Goal: Task Accomplishment & Management: Manage account settings

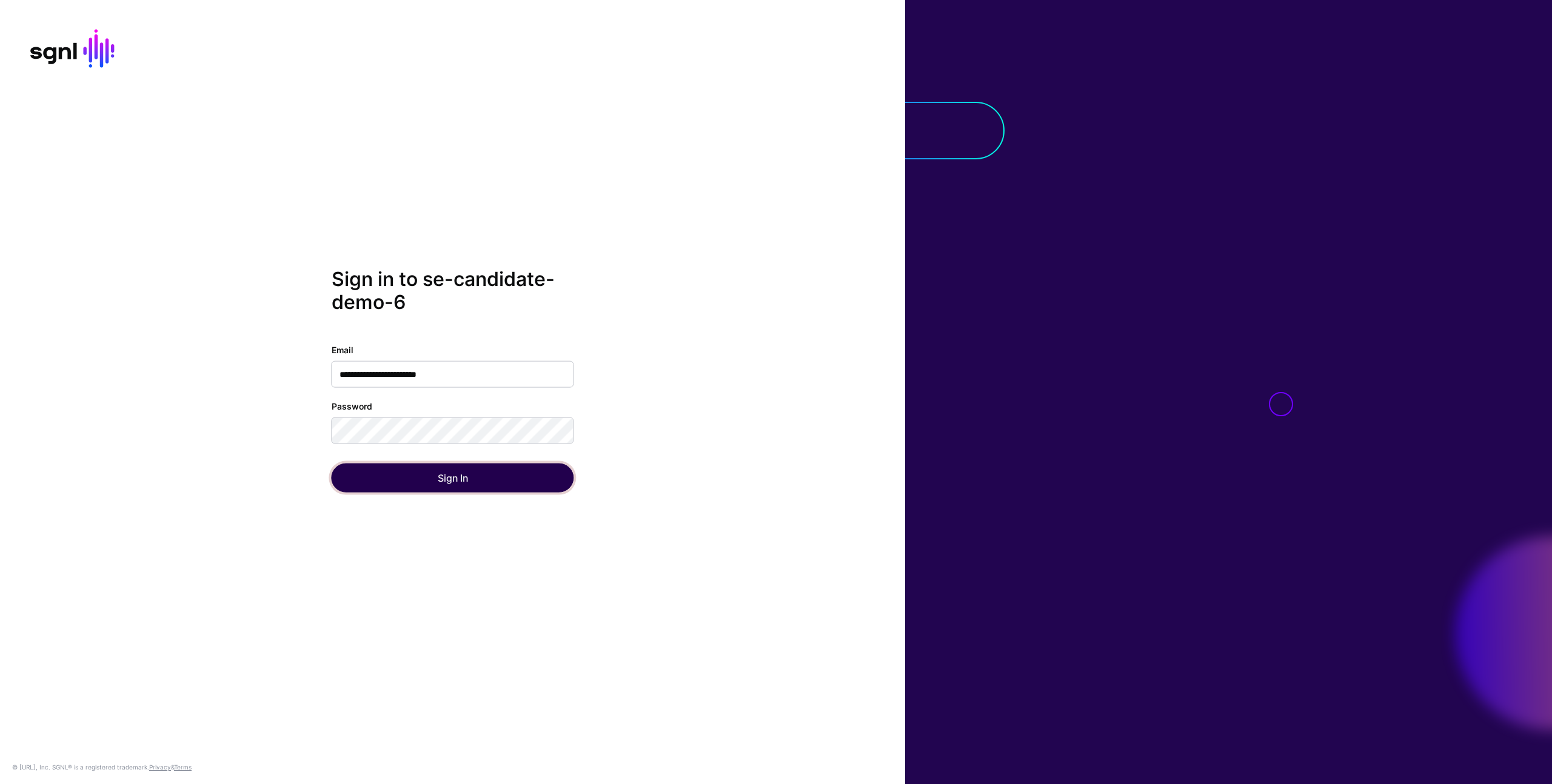
click at [418, 485] on button "Sign In" at bounding box center [452, 477] width 242 height 29
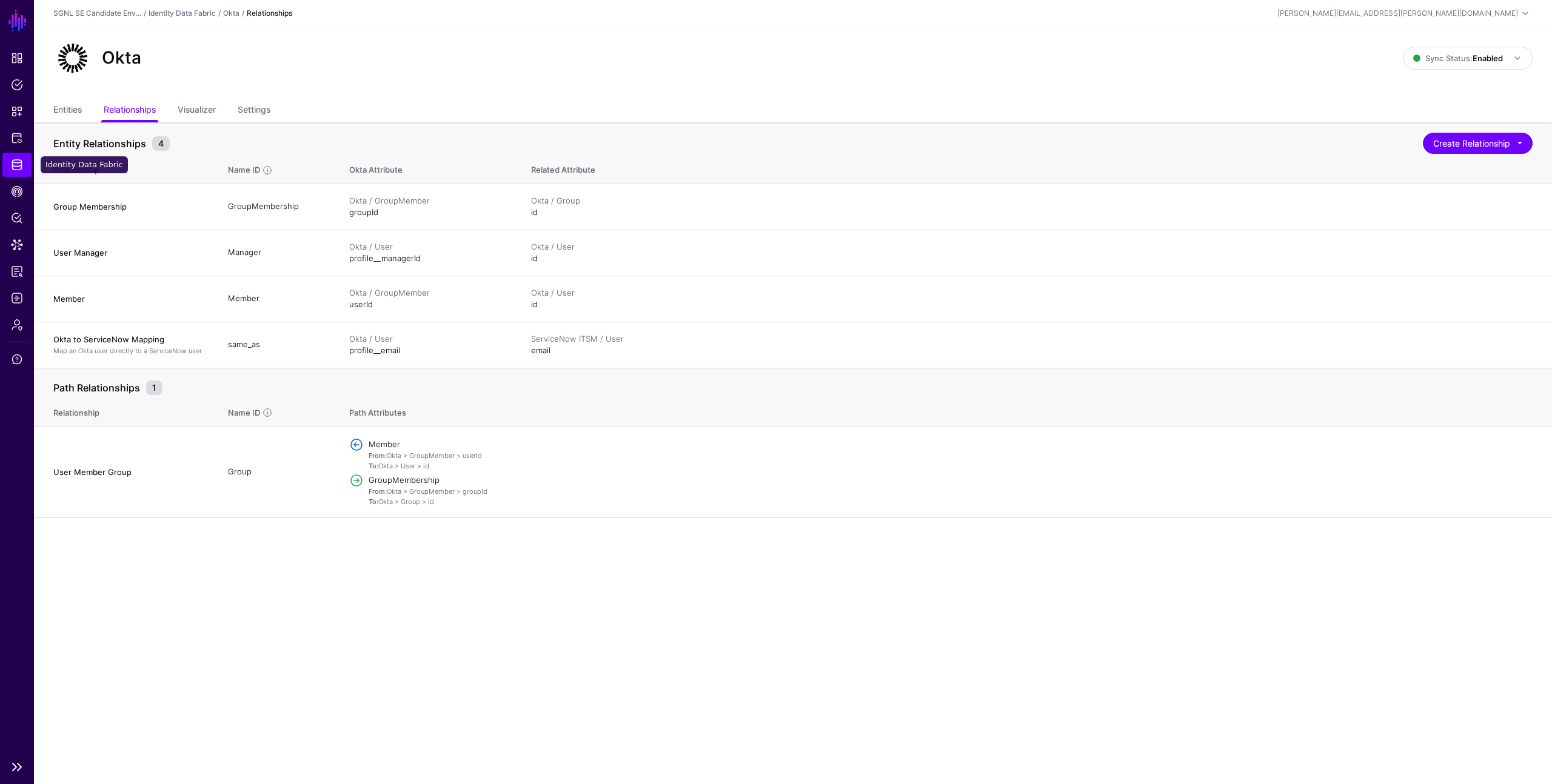
click at [12, 167] on span "Identity Data Fabric" at bounding box center [17, 165] width 12 height 12
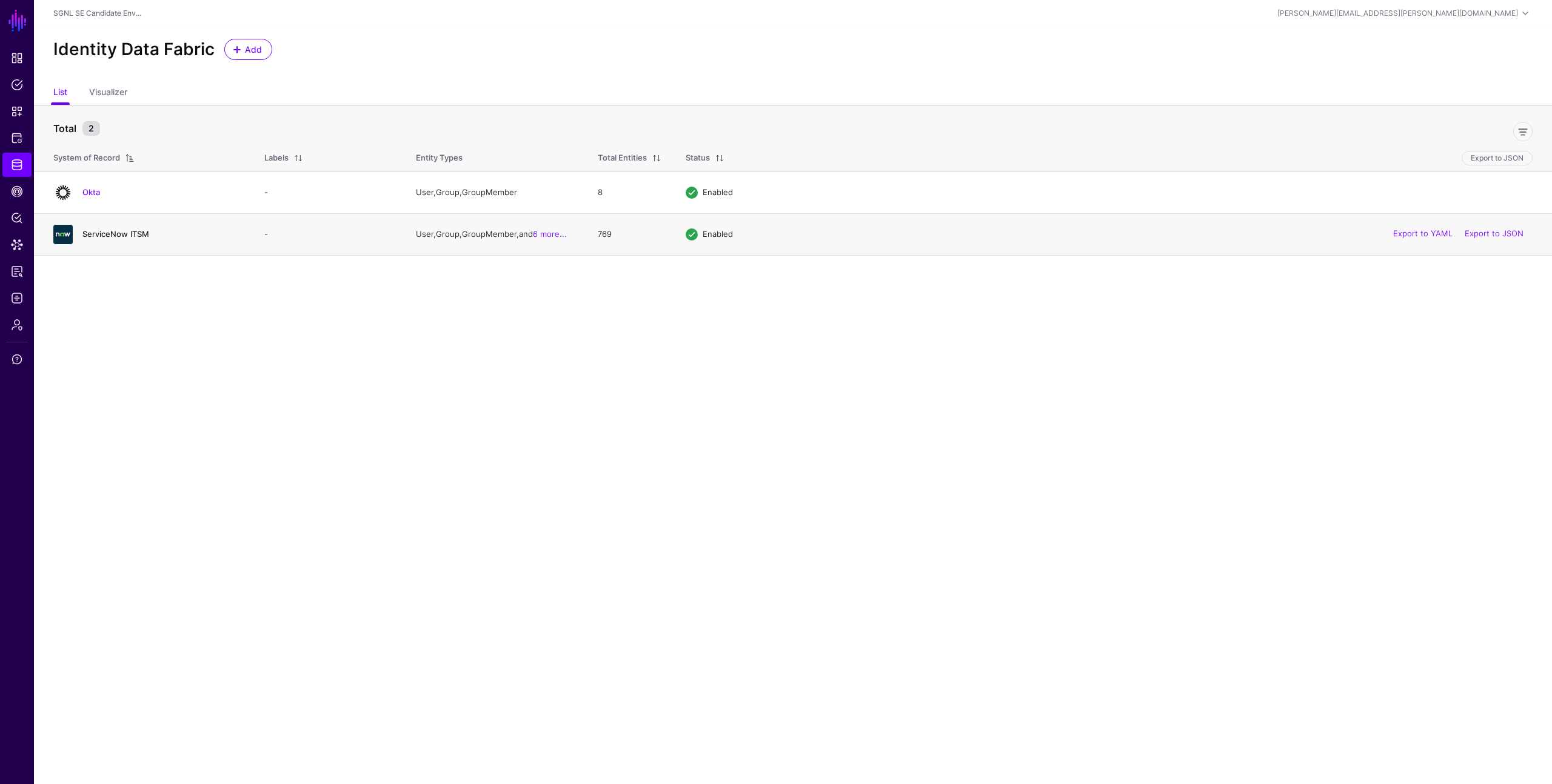
click at [122, 236] on link "ServiceNow ITSM" at bounding box center [116, 233] width 67 height 10
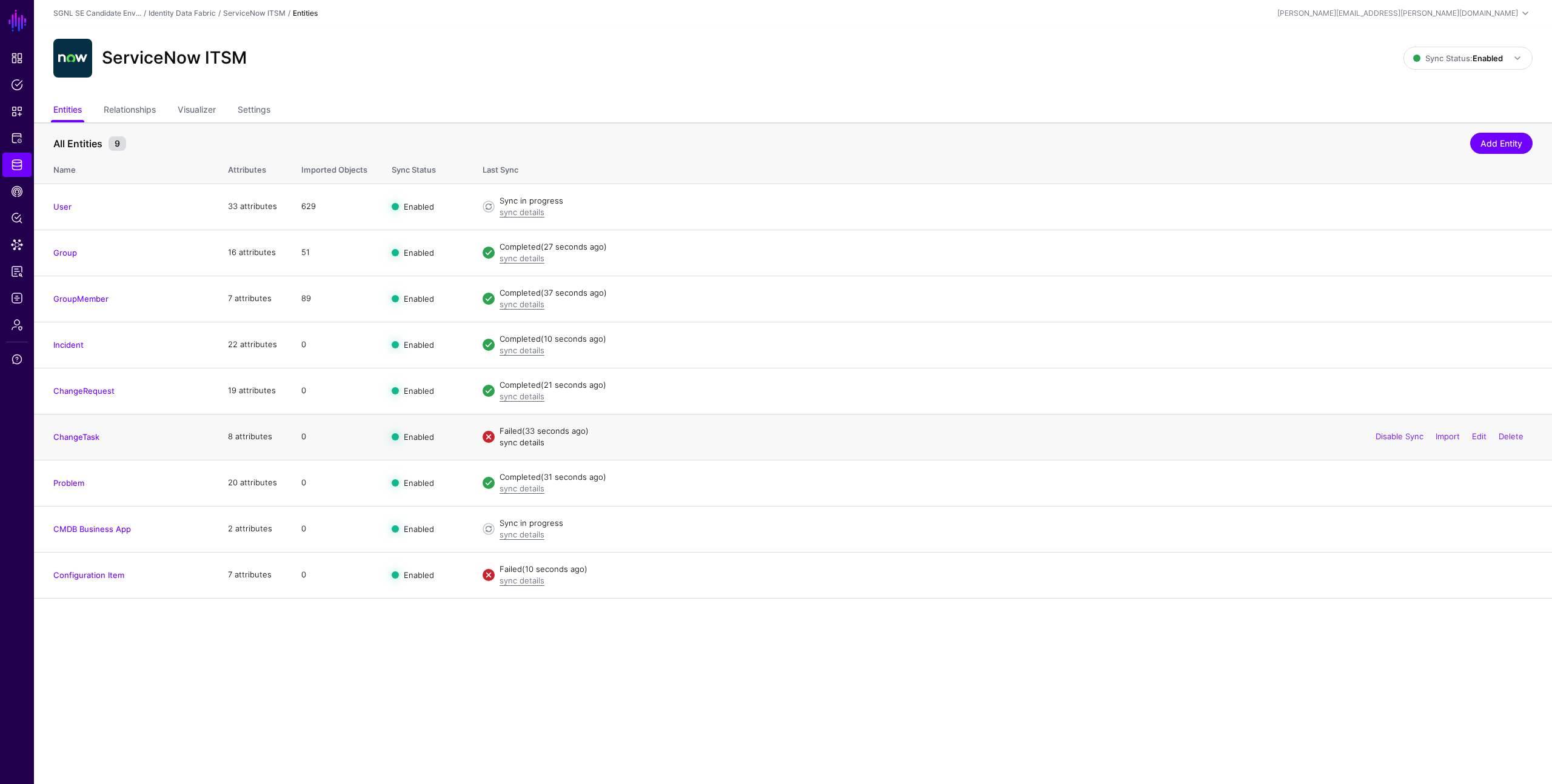
click at [521, 442] on link "sync details" at bounding box center [522, 442] width 45 height 10
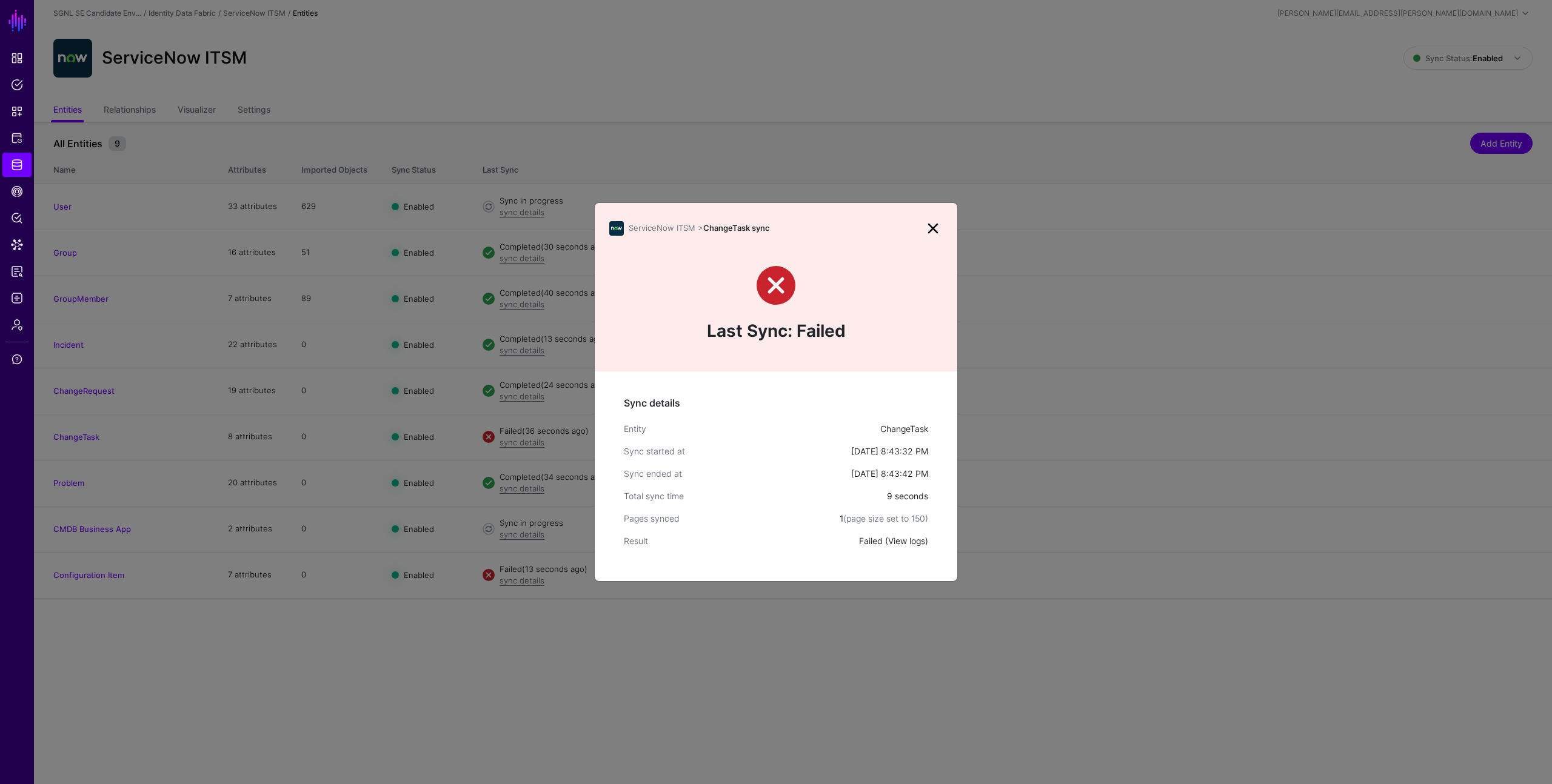
click at [915, 541] on link "View logs" at bounding box center [906, 541] width 37 height 10
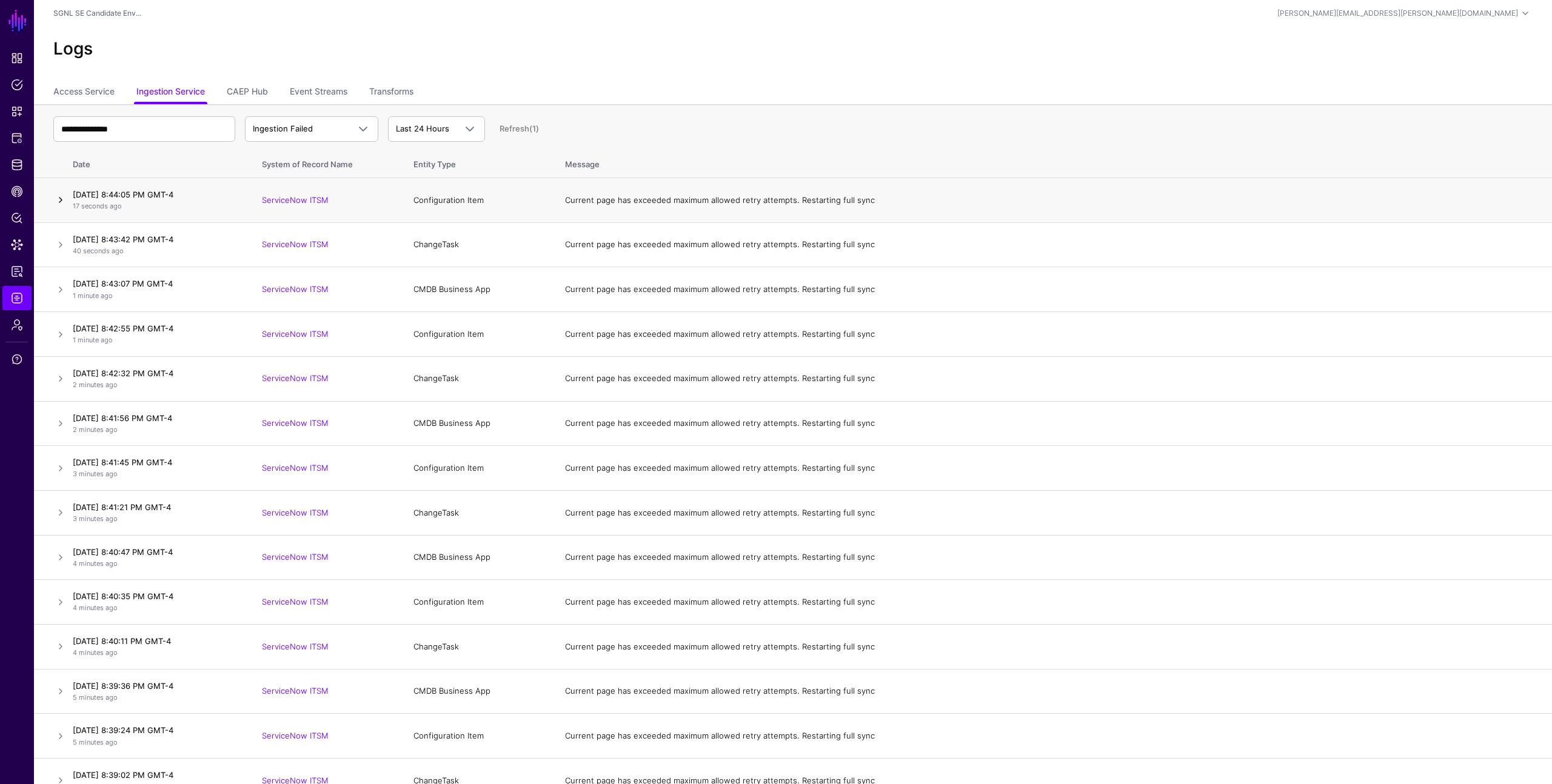
click at [59, 200] on link at bounding box center [61, 200] width 15 height 15
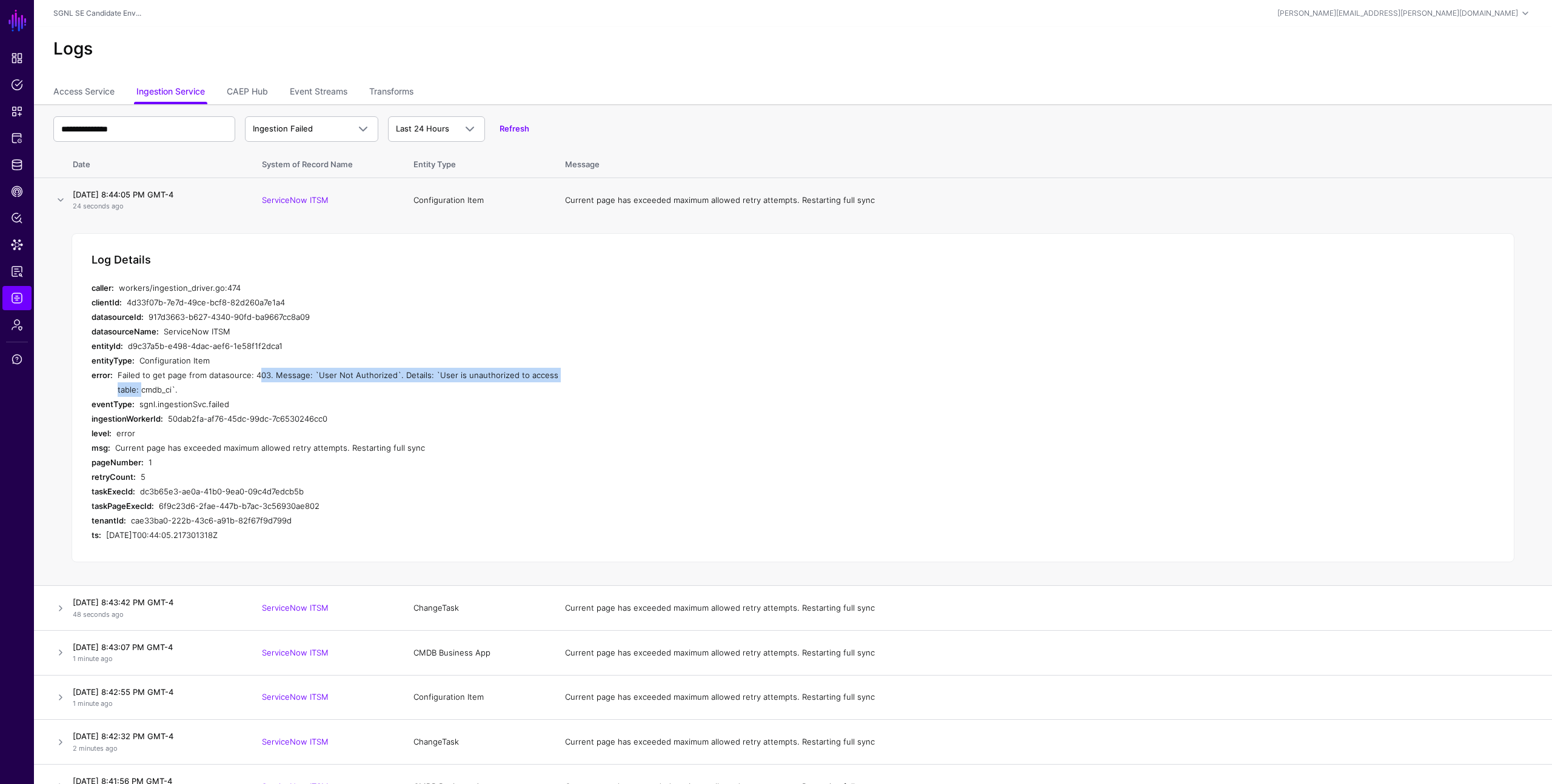
drag, startPoint x: 252, startPoint y: 376, endPoint x: 568, endPoint y: 374, distance: 316.0
click at [568, 374] on div "Failed to get page from datasource: 403. Message: `User Not Authorized`. Detail…" at bounding box center [347, 382] width 459 height 29
click at [80, 92] on link "Access Service" at bounding box center [84, 93] width 62 height 23
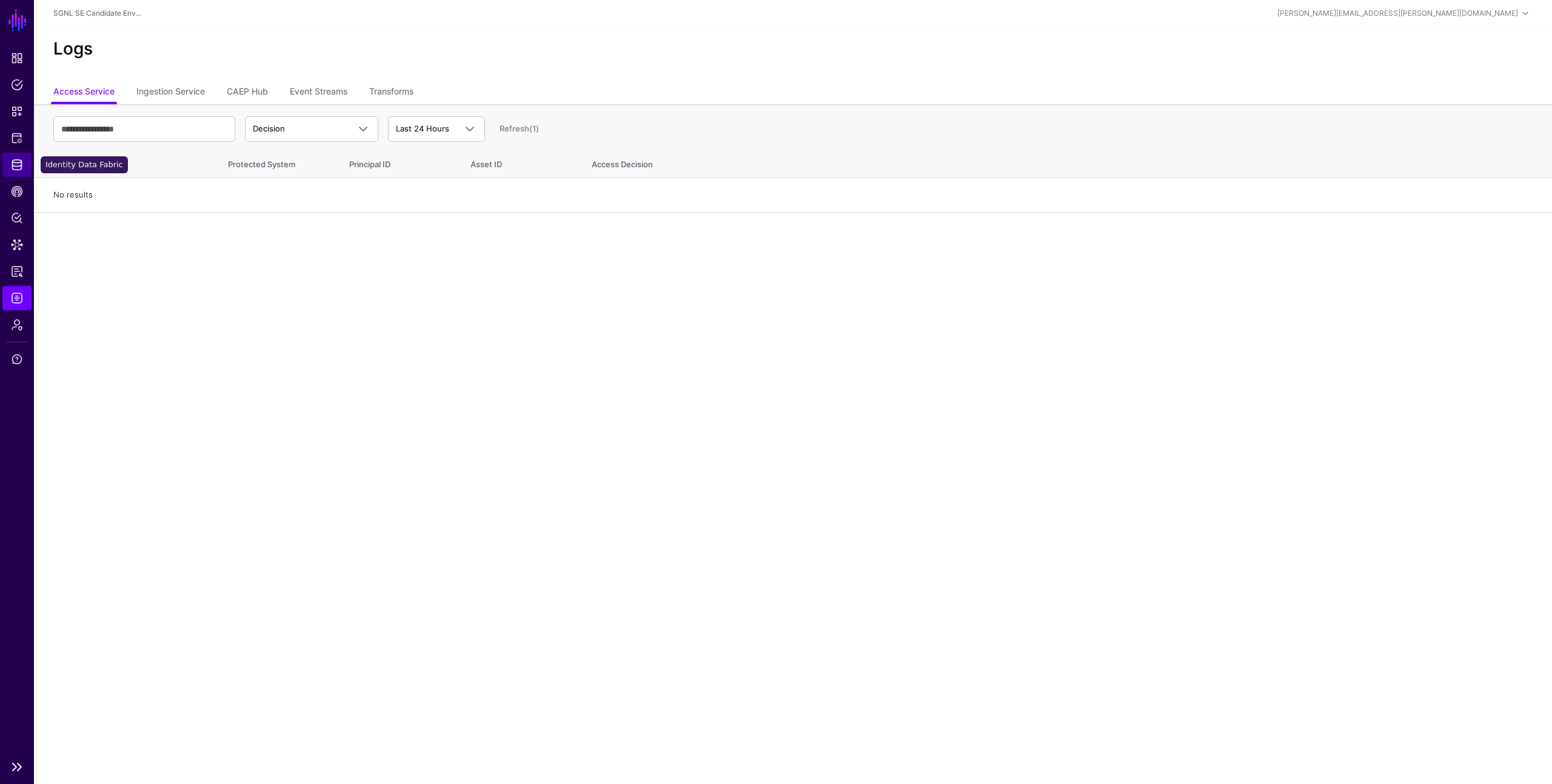
click at [20, 162] on span "Identity Data Fabric" at bounding box center [17, 165] width 12 height 12
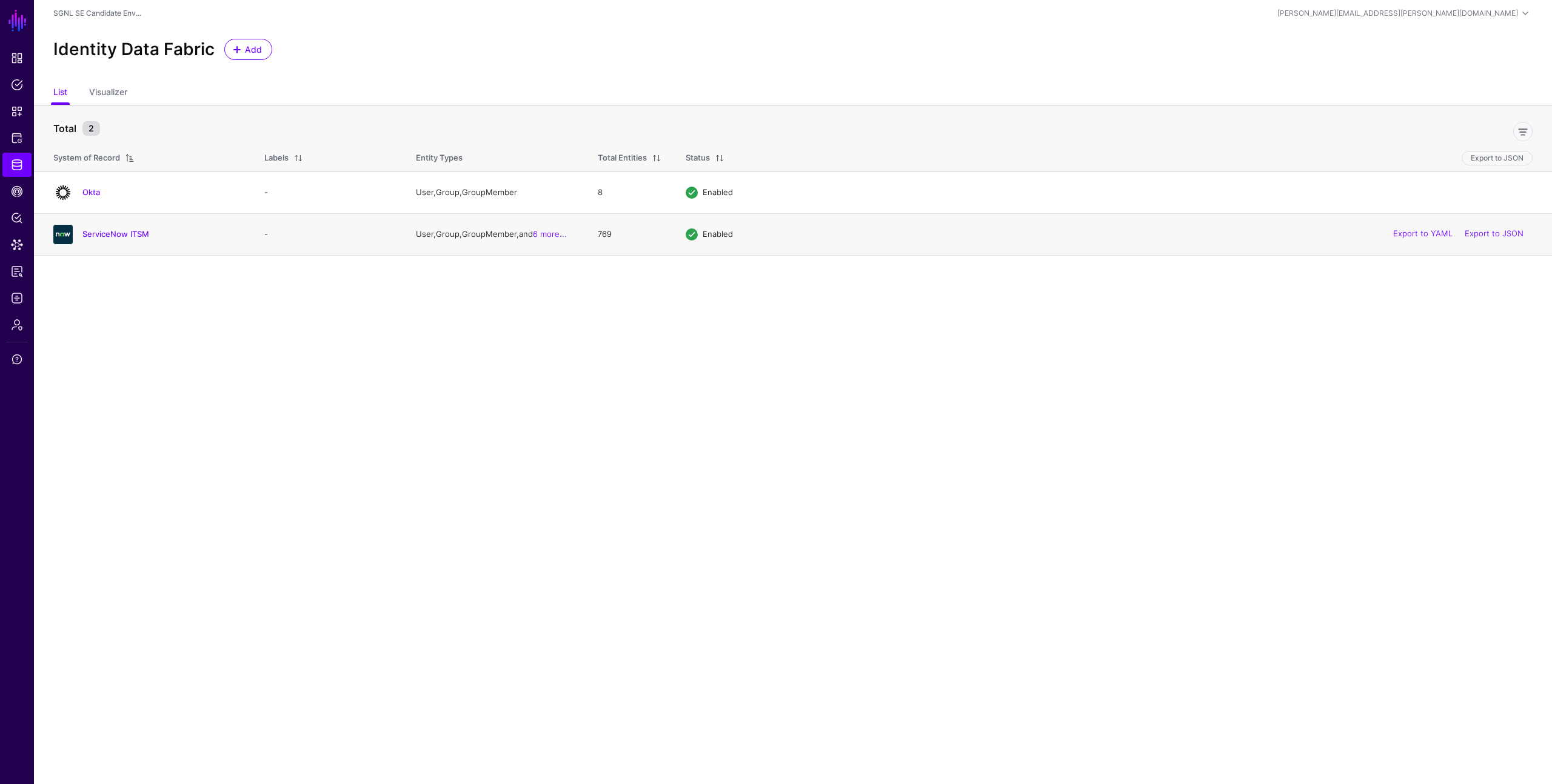
click at [336, 230] on td "-" at bounding box center [328, 234] width 151 height 41
click at [102, 236] on link "ServiceNow ITSM" at bounding box center [116, 233] width 67 height 10
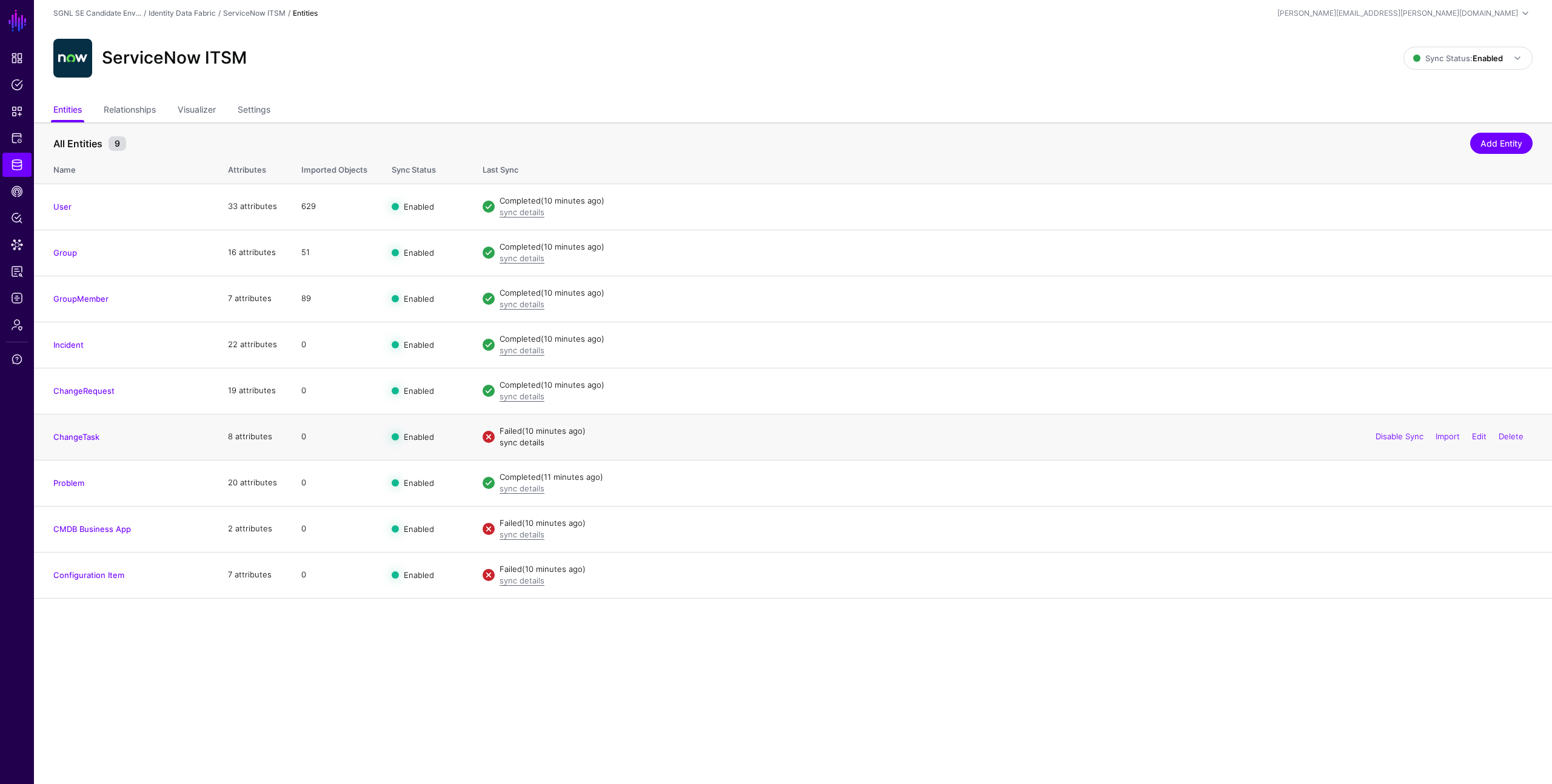
click at [534, 441] on link "sync details" at bounding box center [522, 442] width 45 height 10
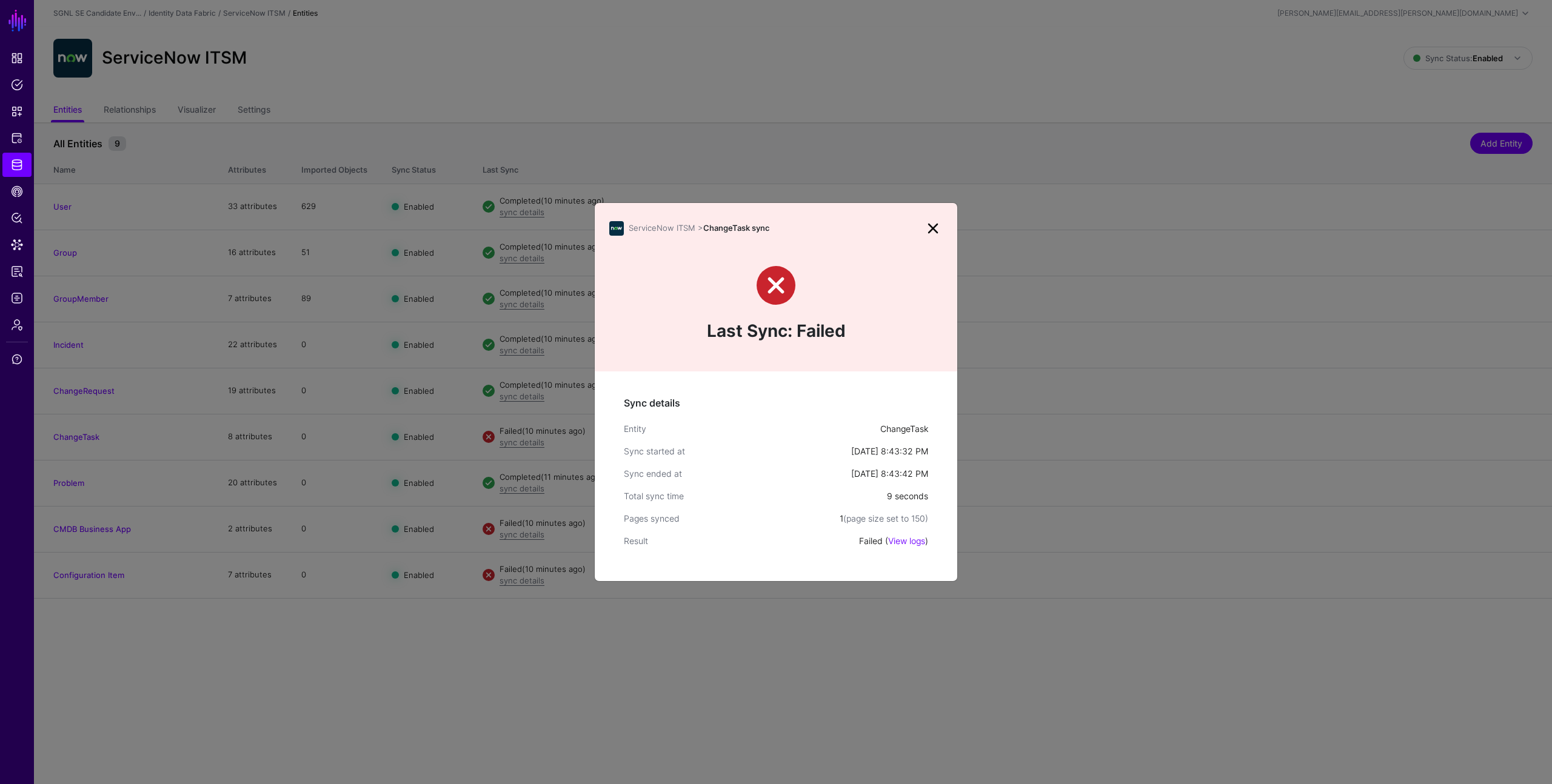
click at [935, 226] on link at bounding box center [933, 228] width 19 height 19
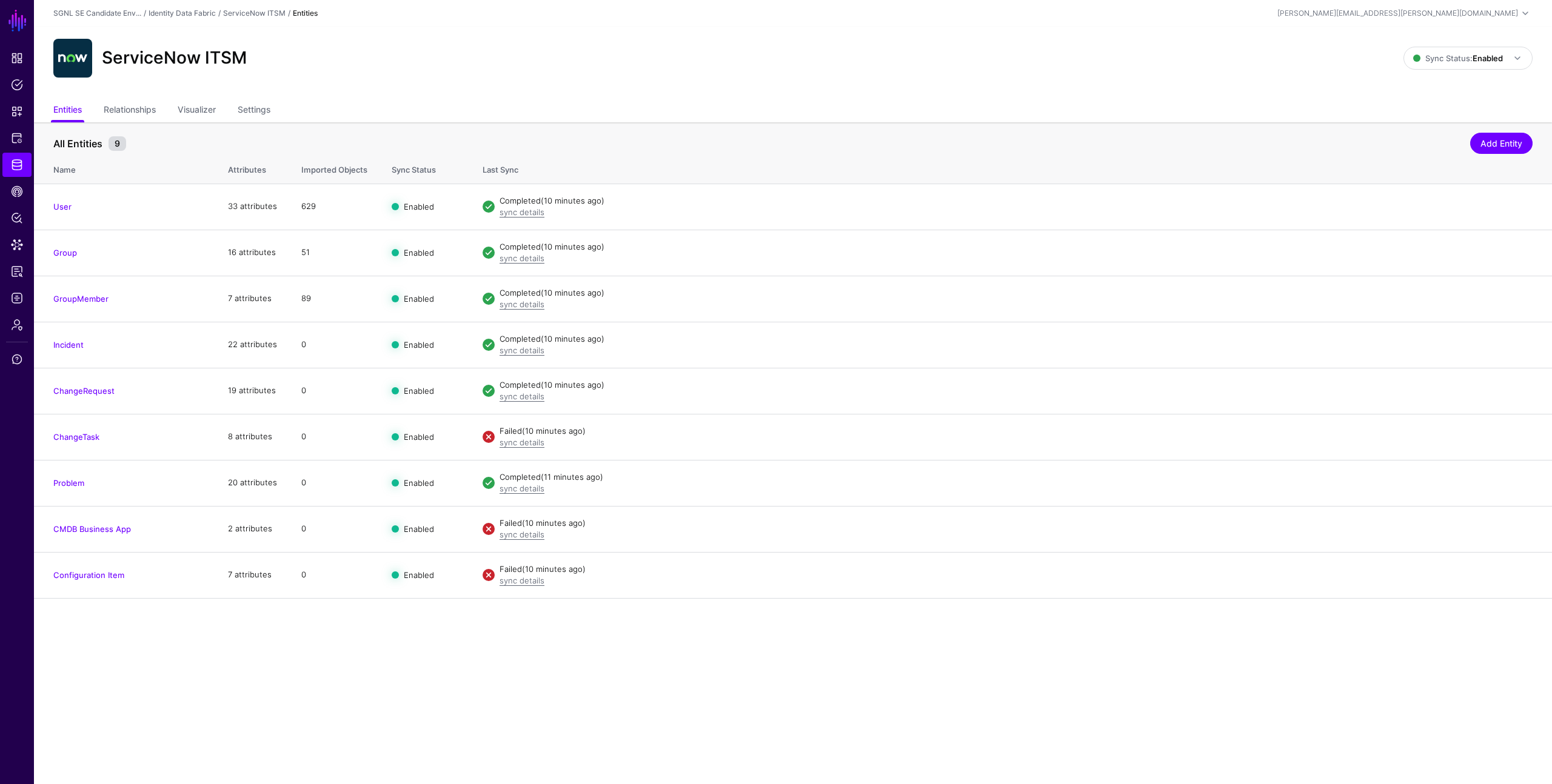
click at [777, 87] on div "ServiceNow ITSM Sync Status: Enabled Enabled Syncing active for all configured …" at bounding box center [793, 63] width 1518 height 73
click at [73, 113] on link "Entities" at bounding box center [67, 110] width 28 height 23
click at [66, 108] on link "Entities" at bounding box center [67, 110] width 28 height 23
click at [20, 163] on span "Identity Data Fabric" at bounding box center [17, 165] width 12 height 12
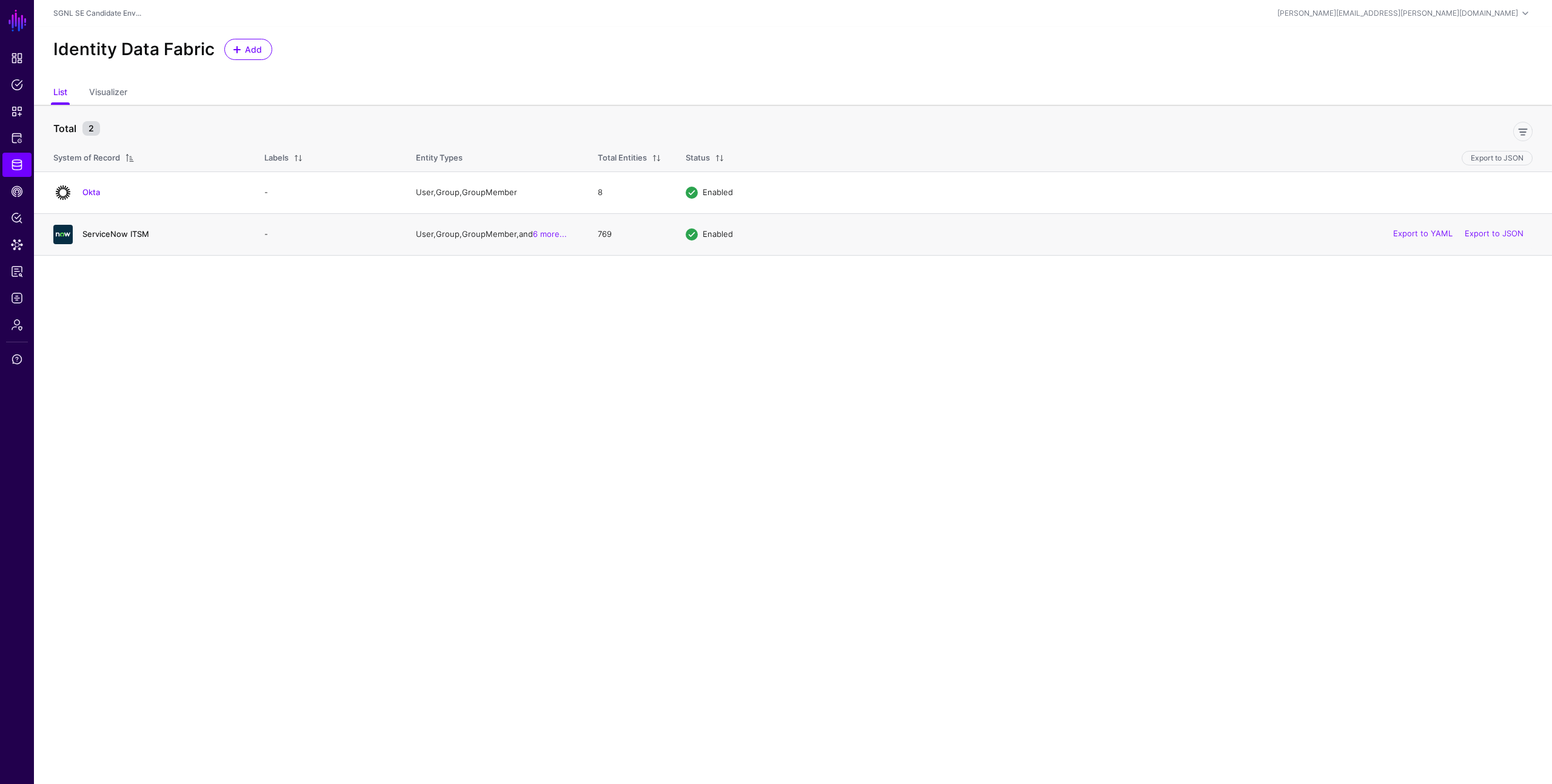
click at [125, 231] on link "ServiceNow ITSM" at bounding box center [116, 233] width 67 height 10
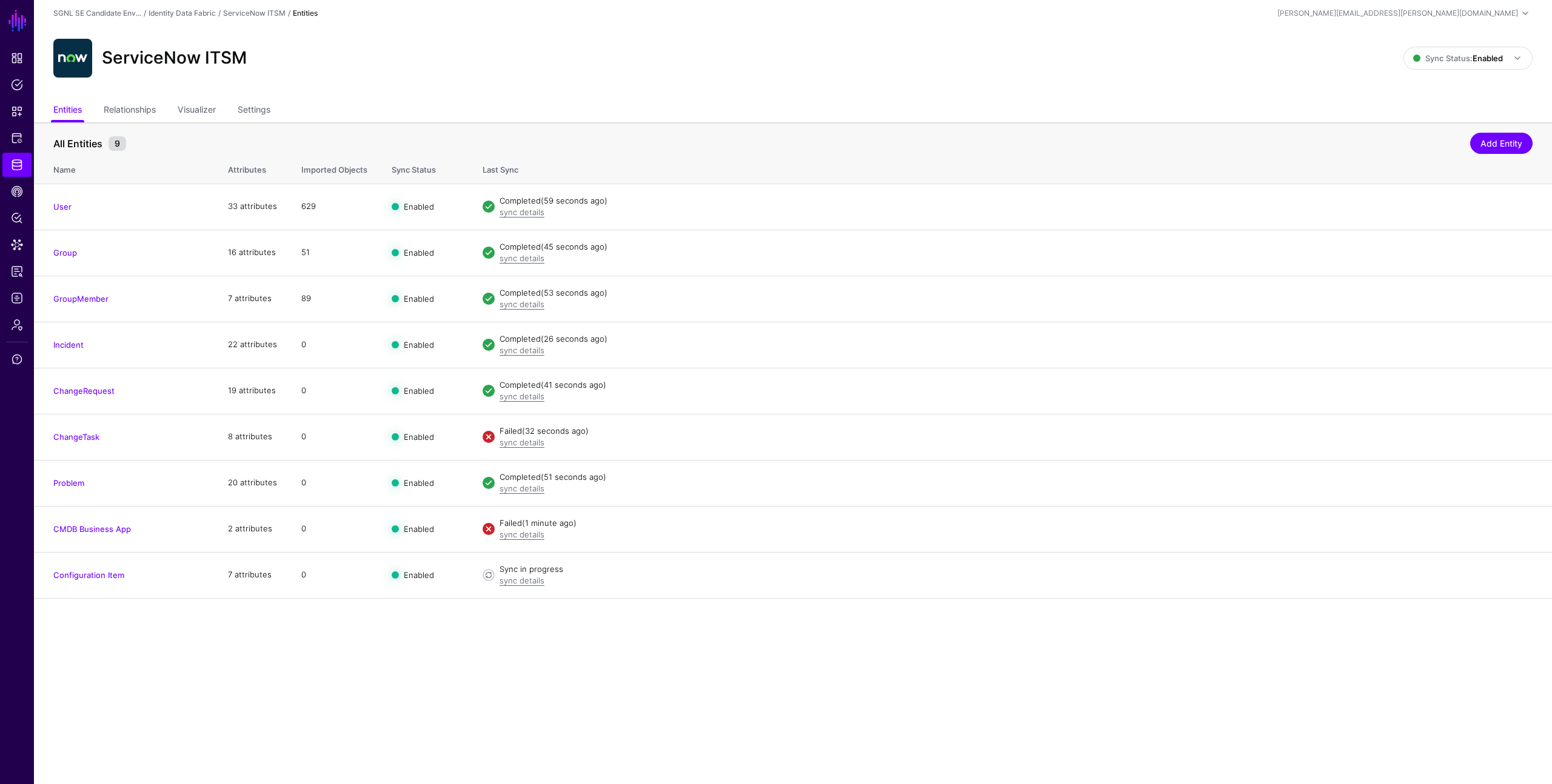
click at [707, 90] on div "ServiceNow ITSM Sync Status: Enabled Enabled Syncing active for all configured …" at bounding box center [793, 63] width 1518 height 73
click at [255, 107] on link "Settings" at bounding box center [254, 110] width 33 height 23
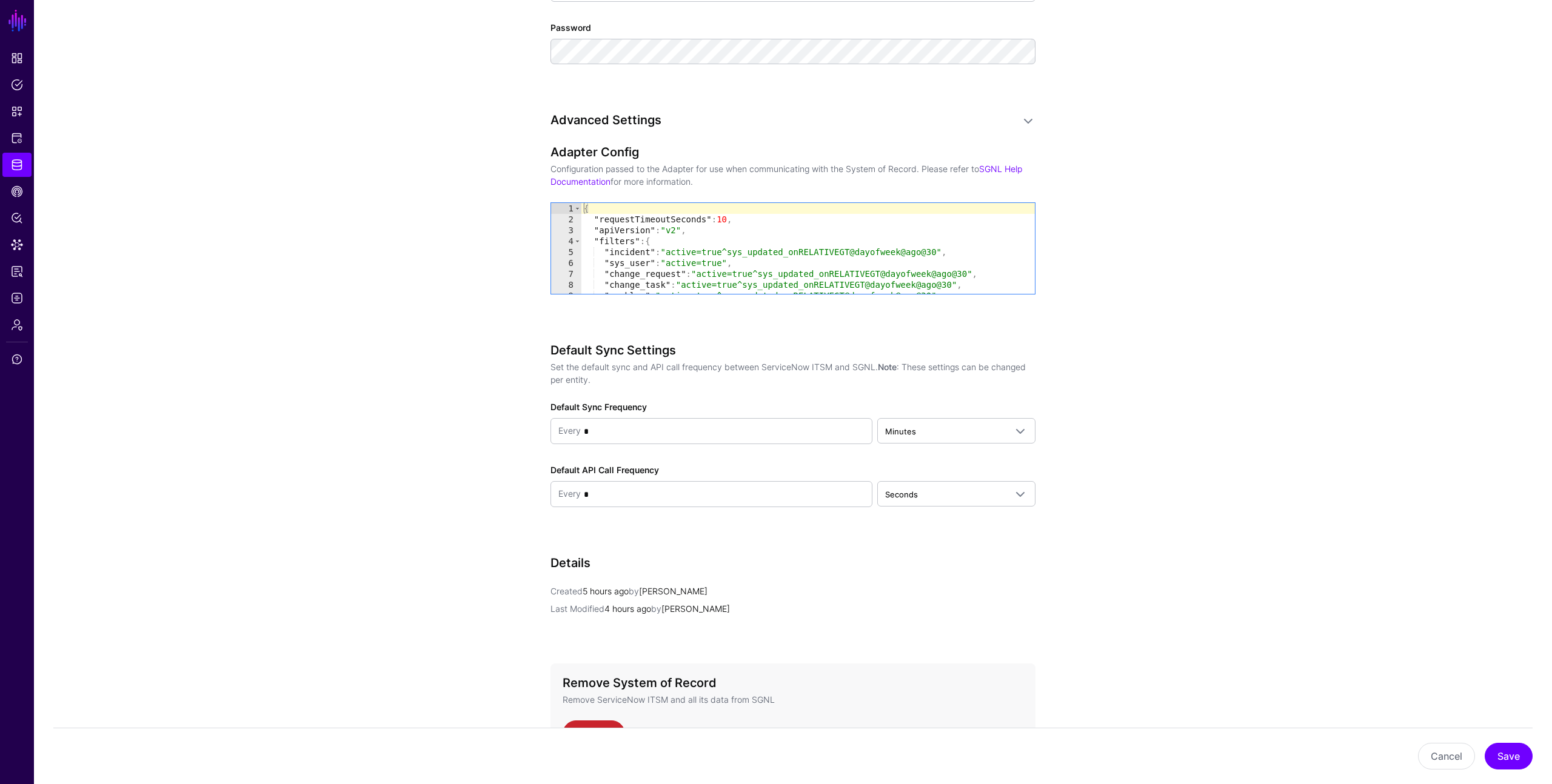
scroll to position [990, 0]
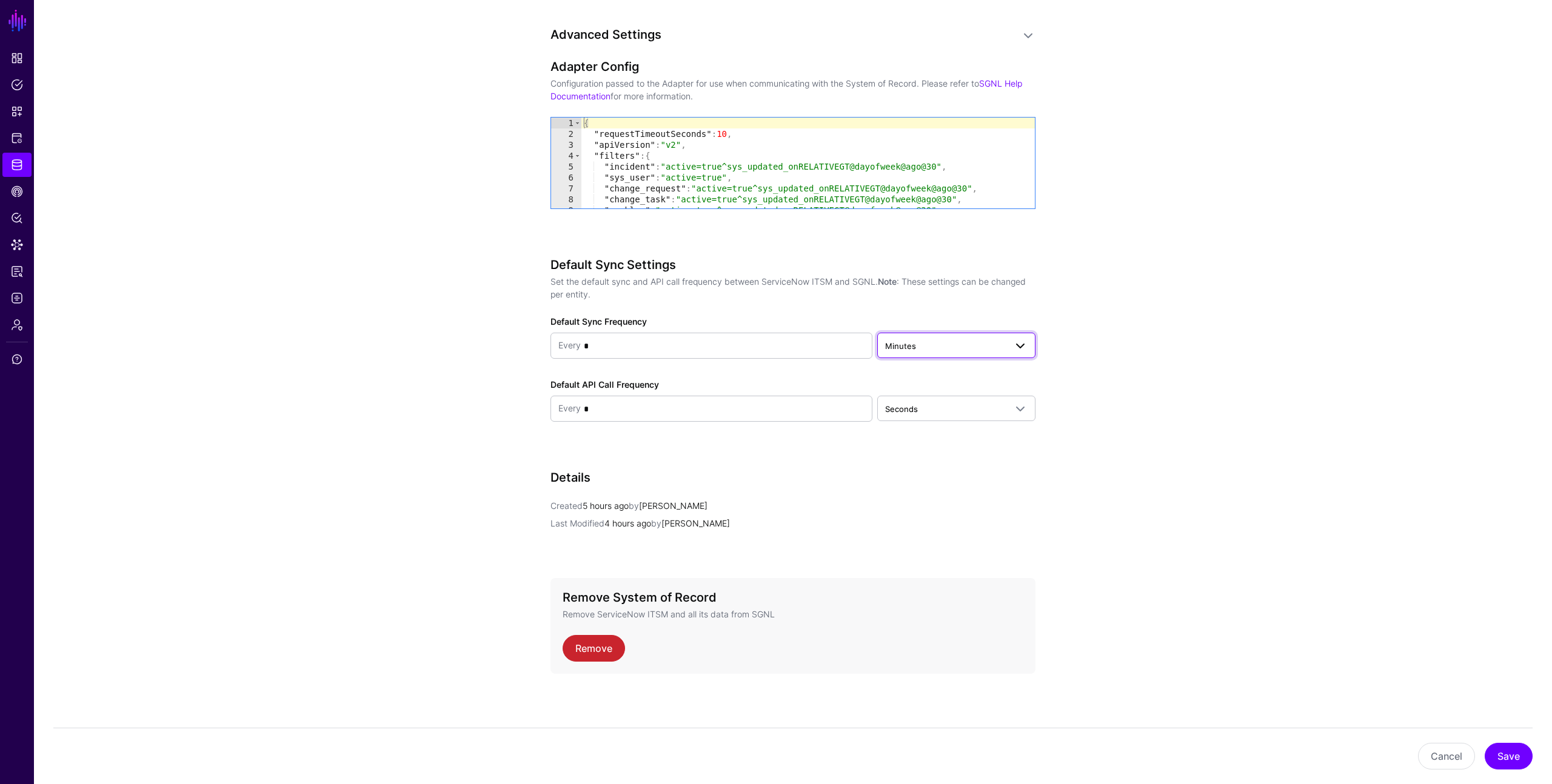
click at [903, 344] on span "Minutes" at bounding box center [901, 345] width 31 height 10
click at [902, 403] on button "Hours" at bounding box center [956, 412] width 158 height 19
click at [1519, 755] on button "Save" at bounding box center [1508, 757] width 48 height 27
click at [1505, 751] on button "Save" at bounding box center [1508, 757] width 48 height 27
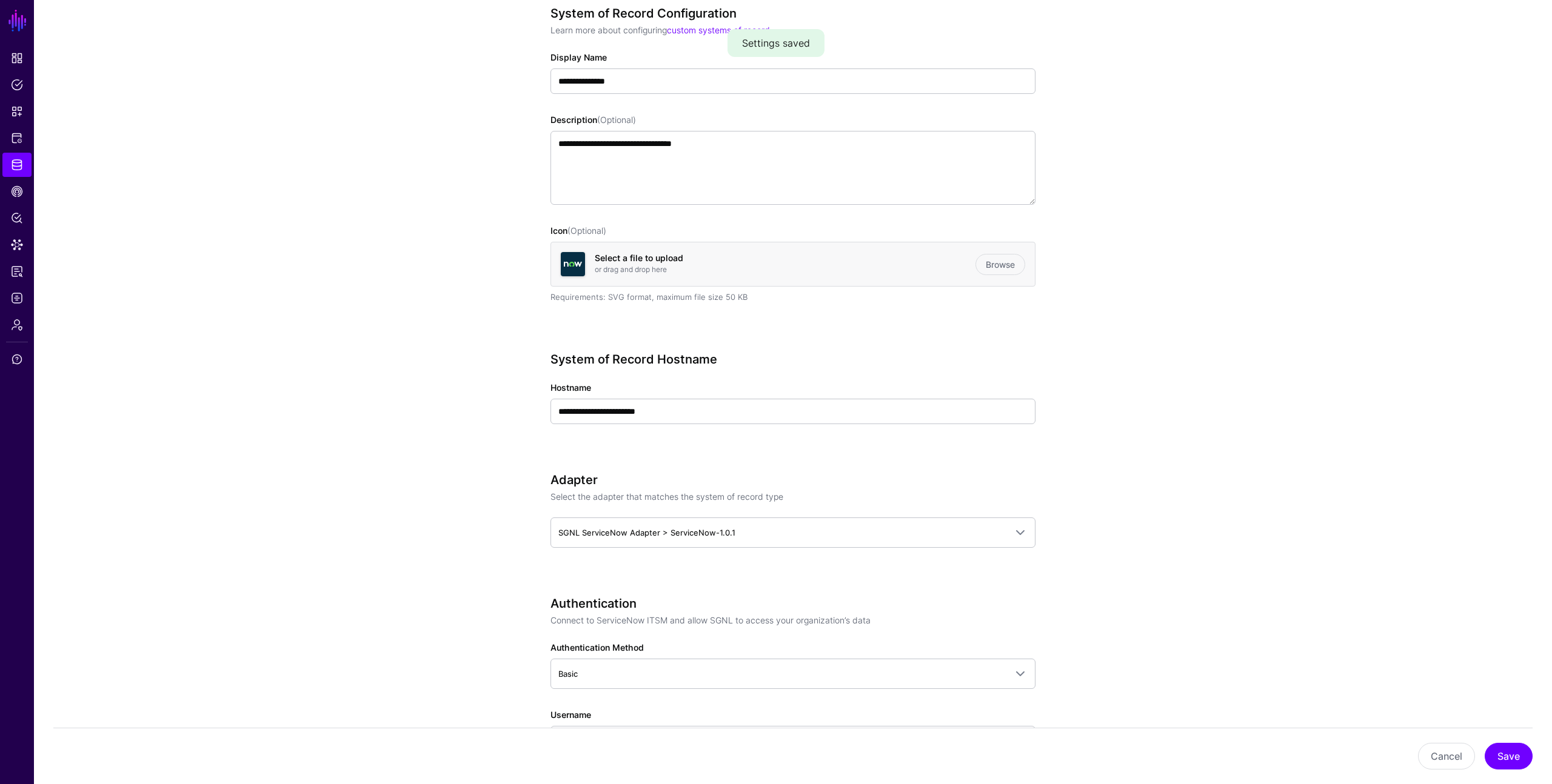
scroll to position [0, 0]
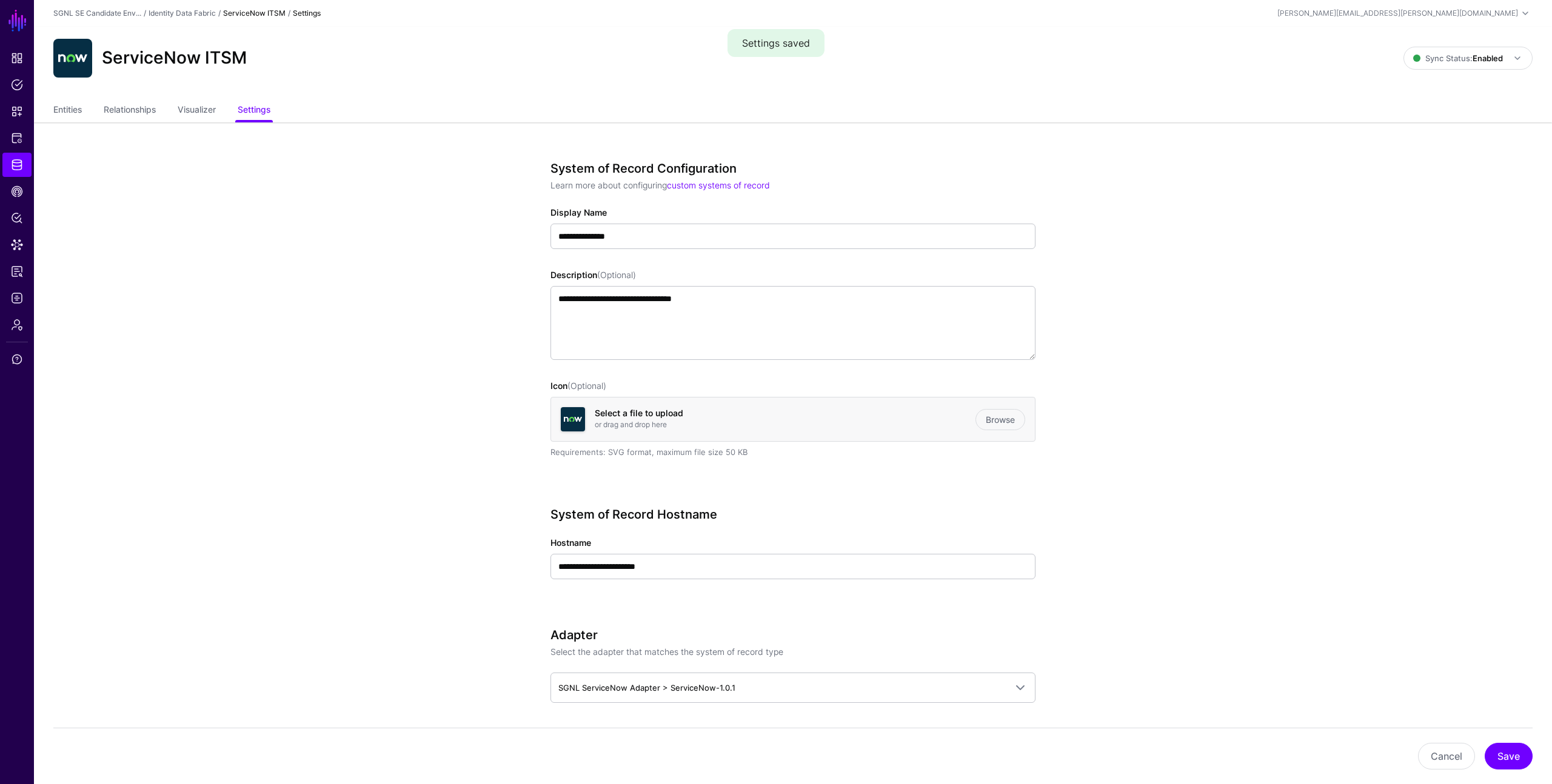
click at [65, 108] on link "Entities" at bounding box center [67, 110] width 28 height 23
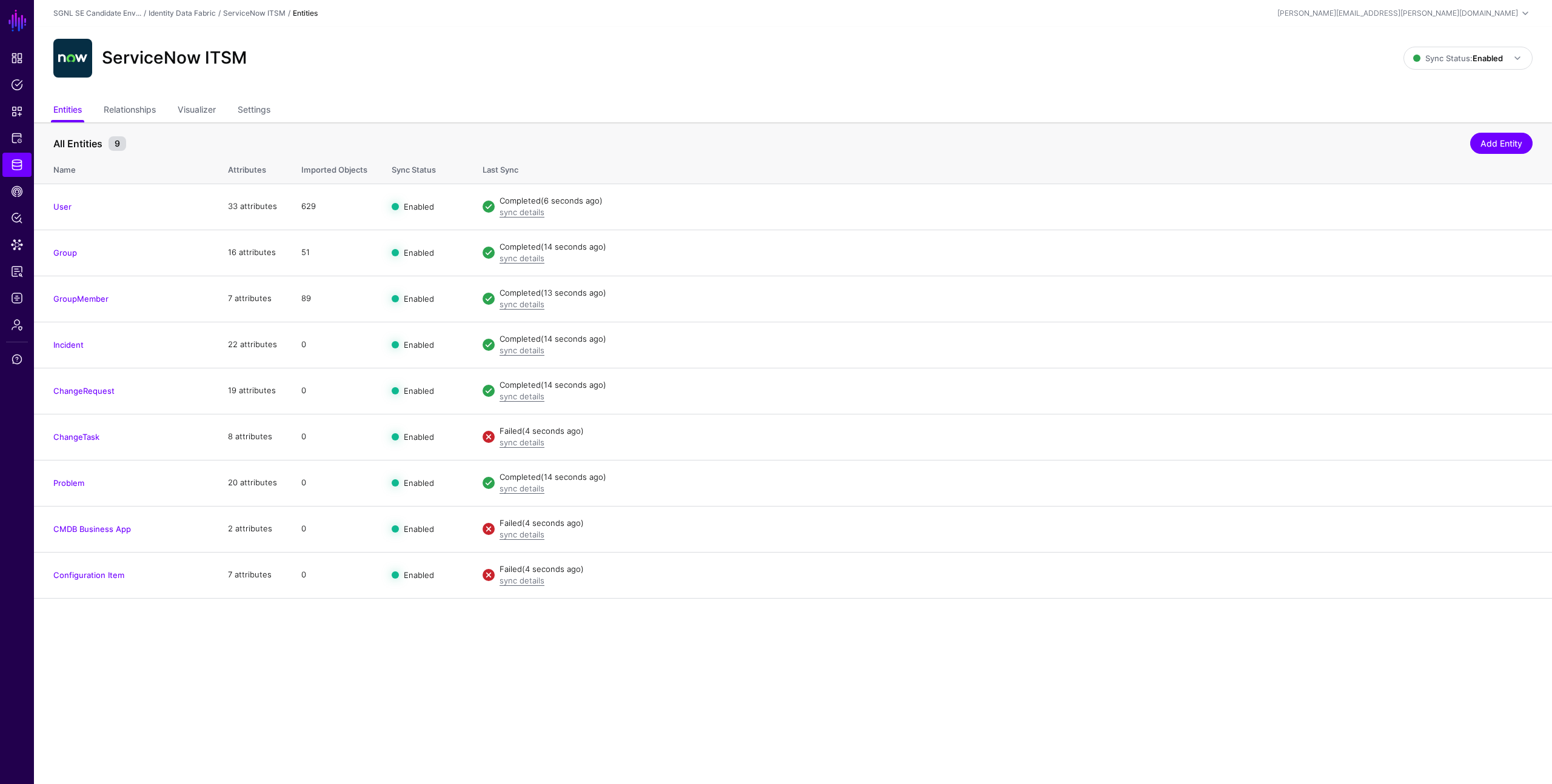
click at [751, 65] on div "ServiceNow ITSM" at bounding box center [728, 58] width 1360 height 39
click at [1198, 76] on div "ServiceNow ITSM" at bounding box center [728, 58] width 1360 height 39
click at [62, 206] on link "User" at bounding box center [62, 206] width 19 height 10
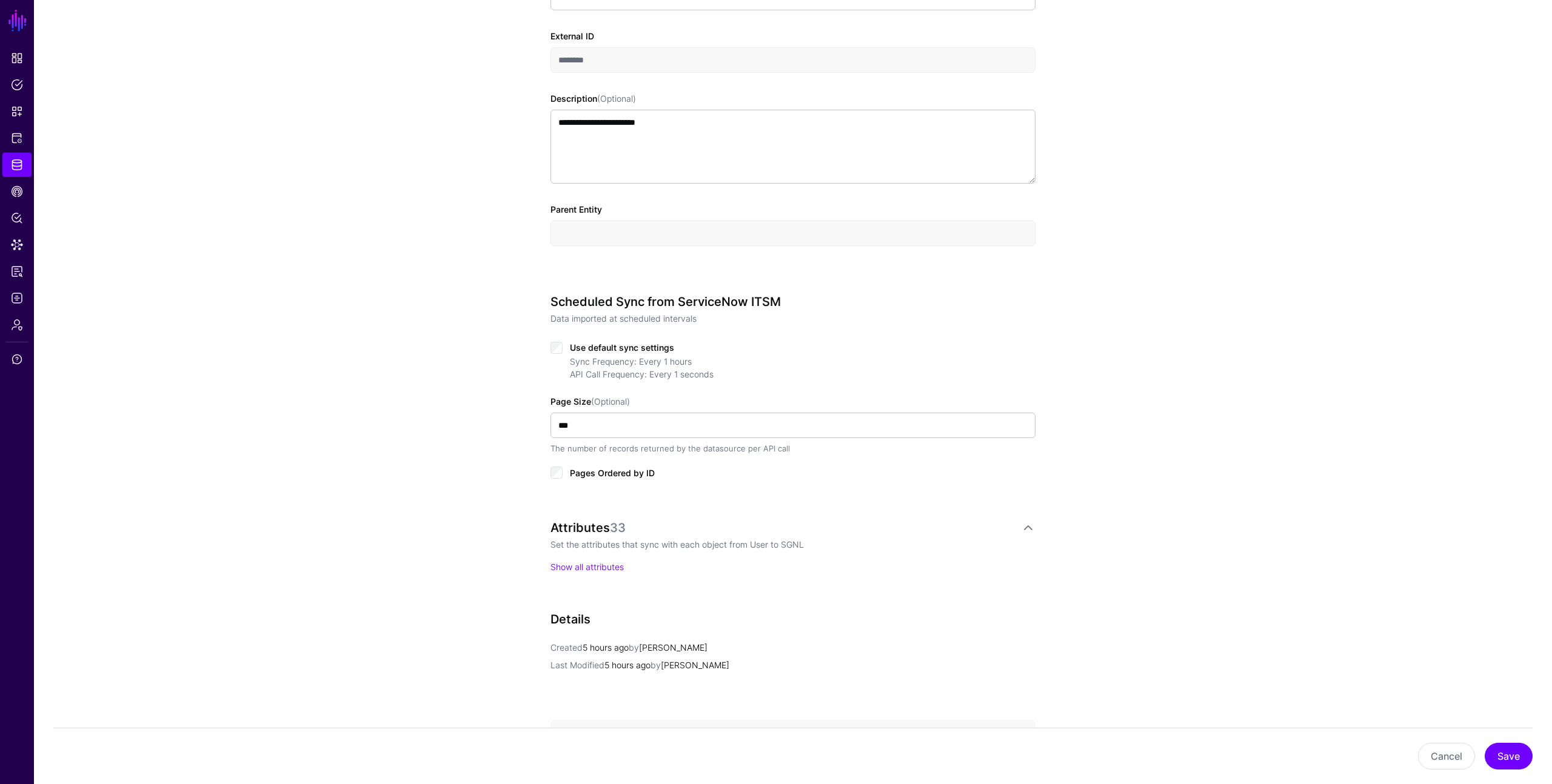
scroll to position [472, 0]
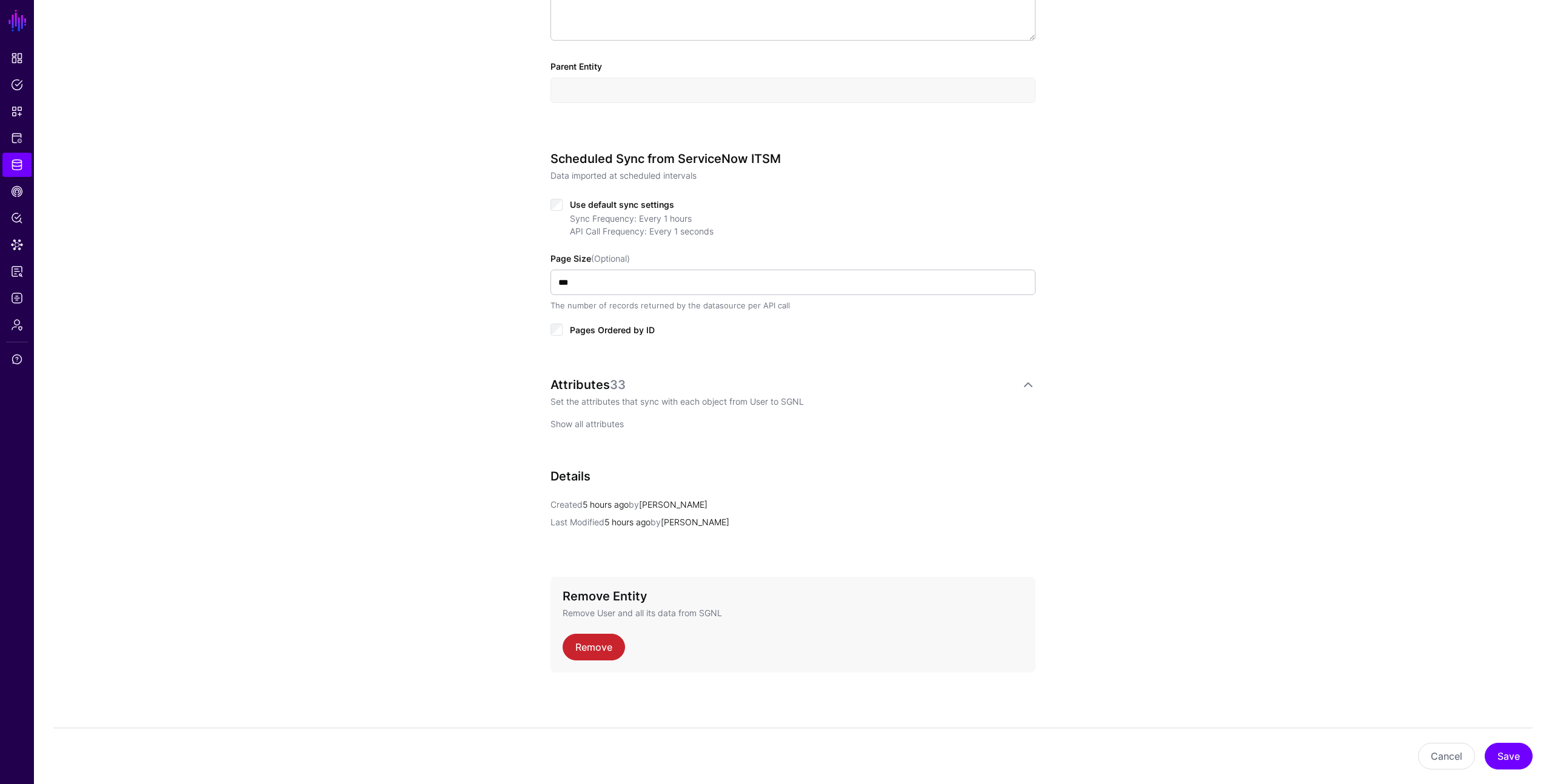
click at [577, 421] on link "Show all attributes" at bounding box center [587, 424] width 73 height 10
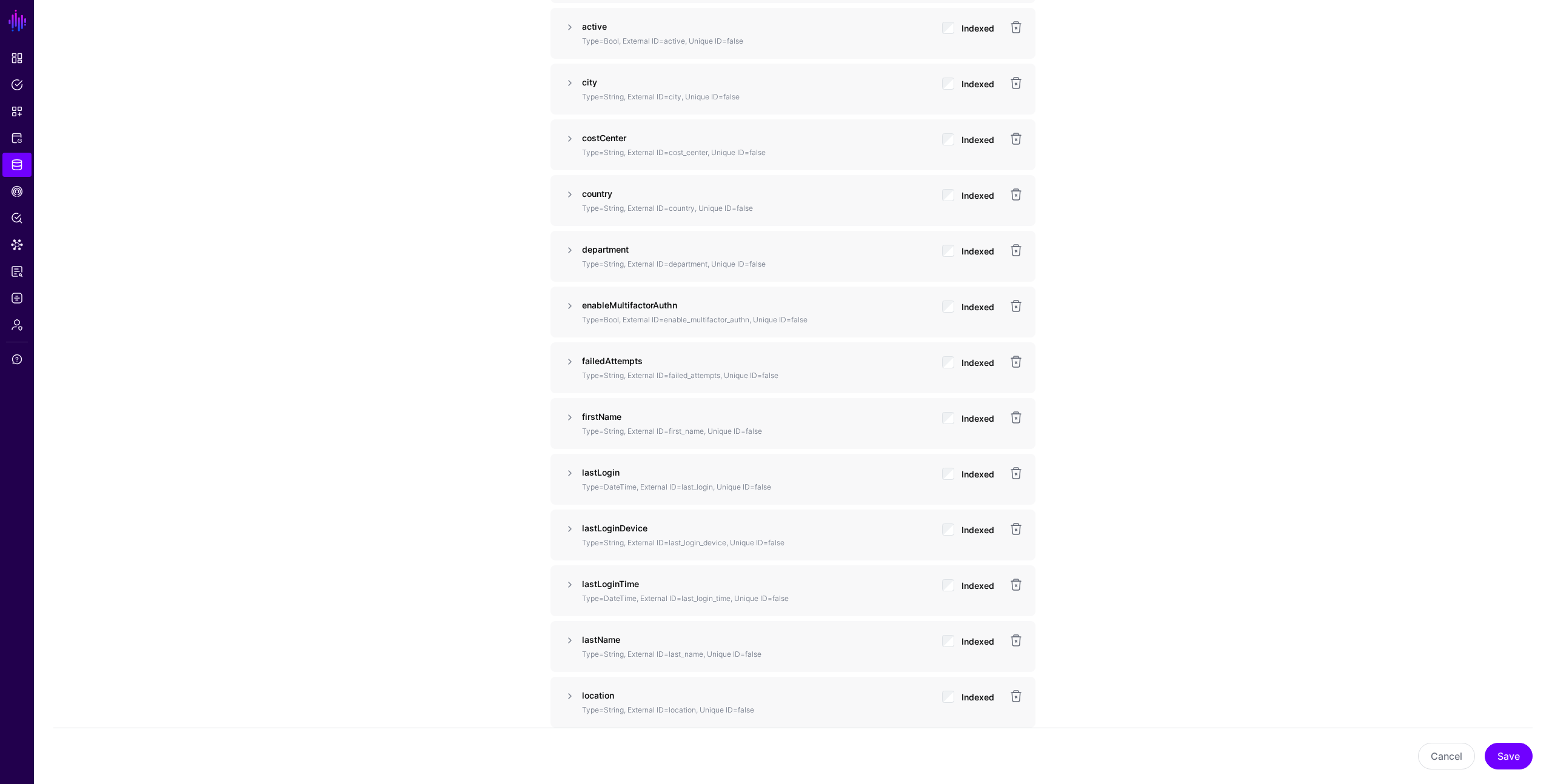
scroll to position [1286, 0]
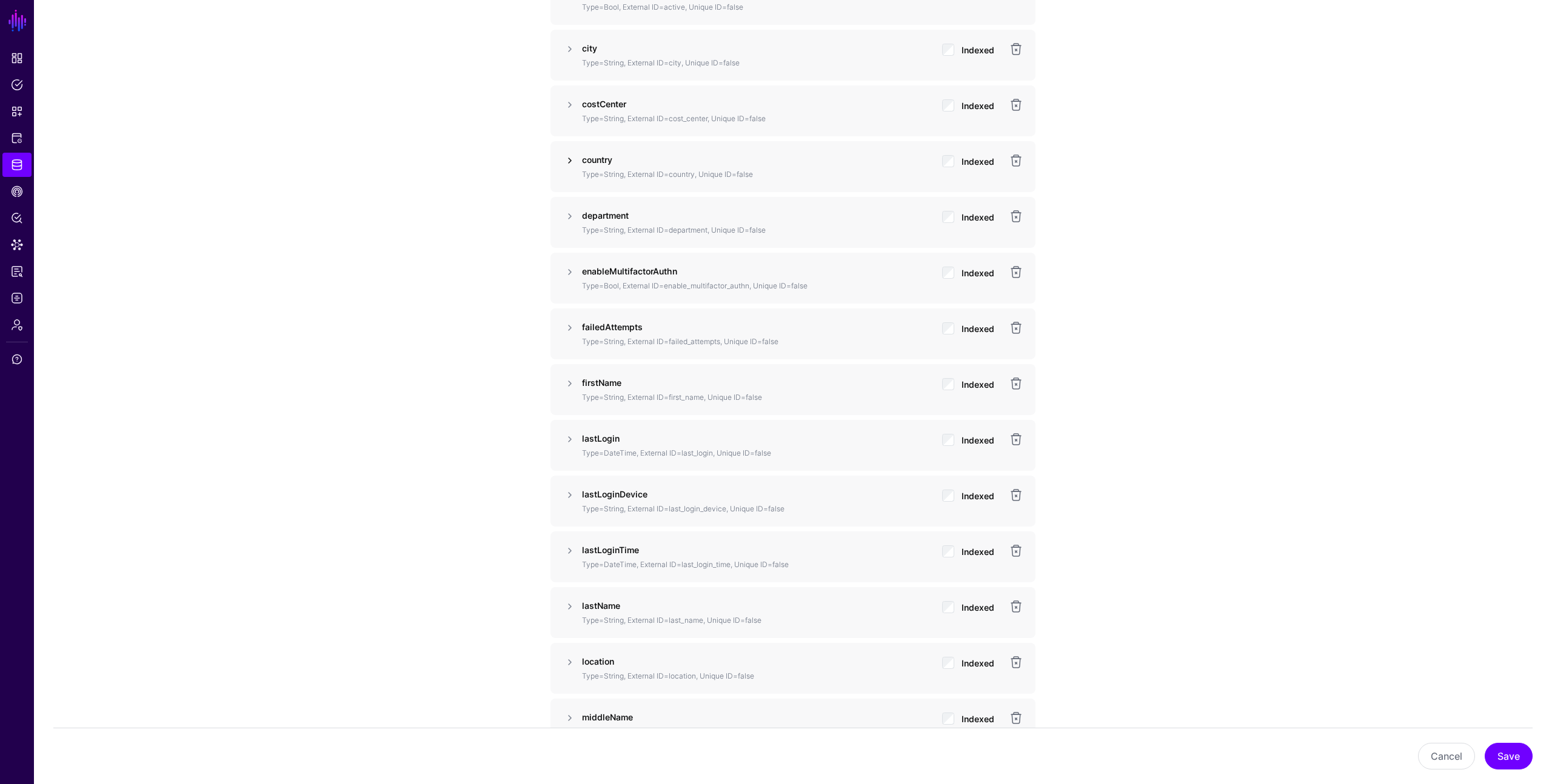
click at [571, 162] on link at bounding box center [570, 161] width 15 height 15
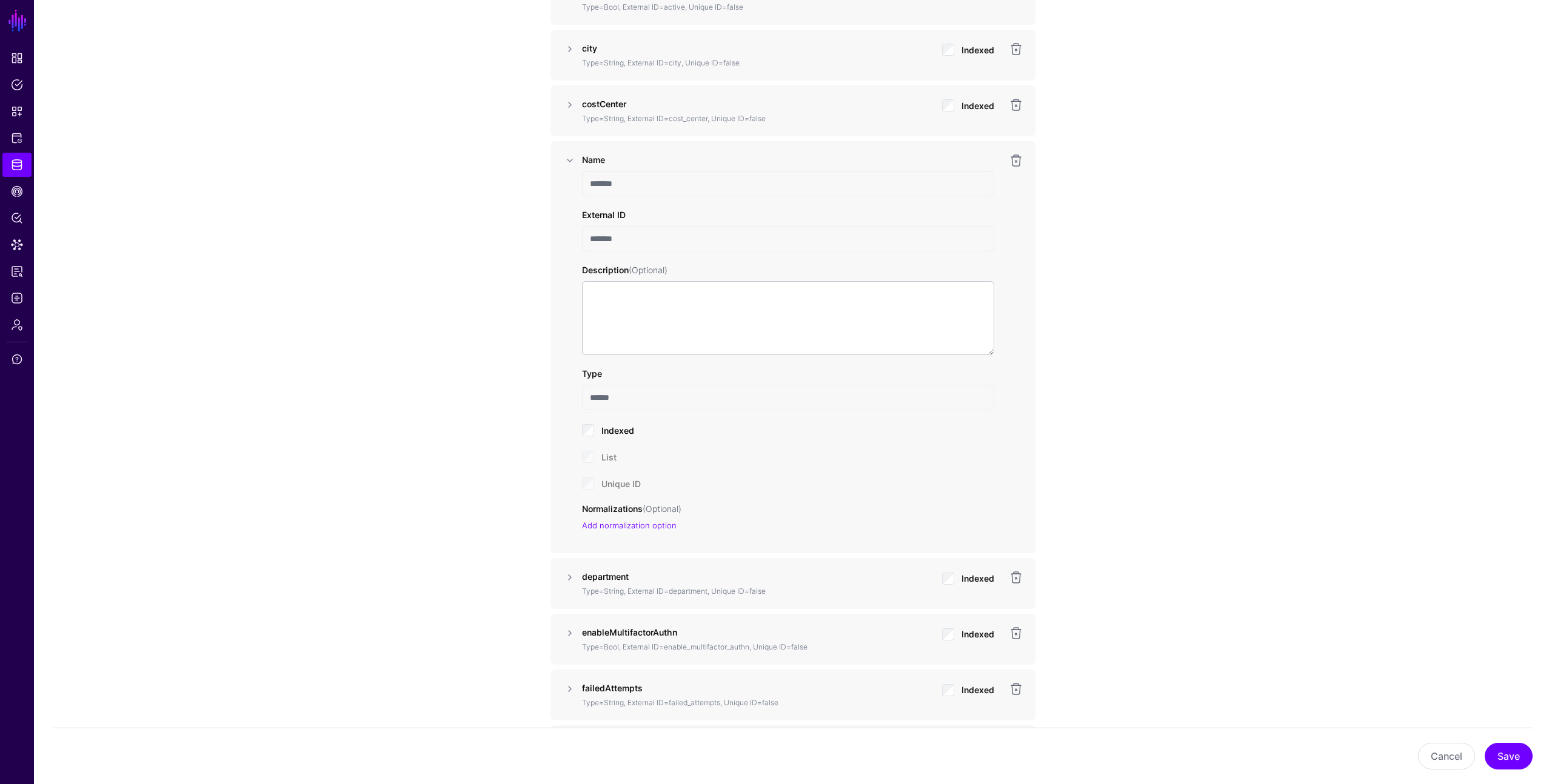
click at [468, 336] on div "**********" at bounding box center [793, 507] width 1518 height 3386
click at [571, 162] on link at bounding box center [570, 161] width 15 height 15
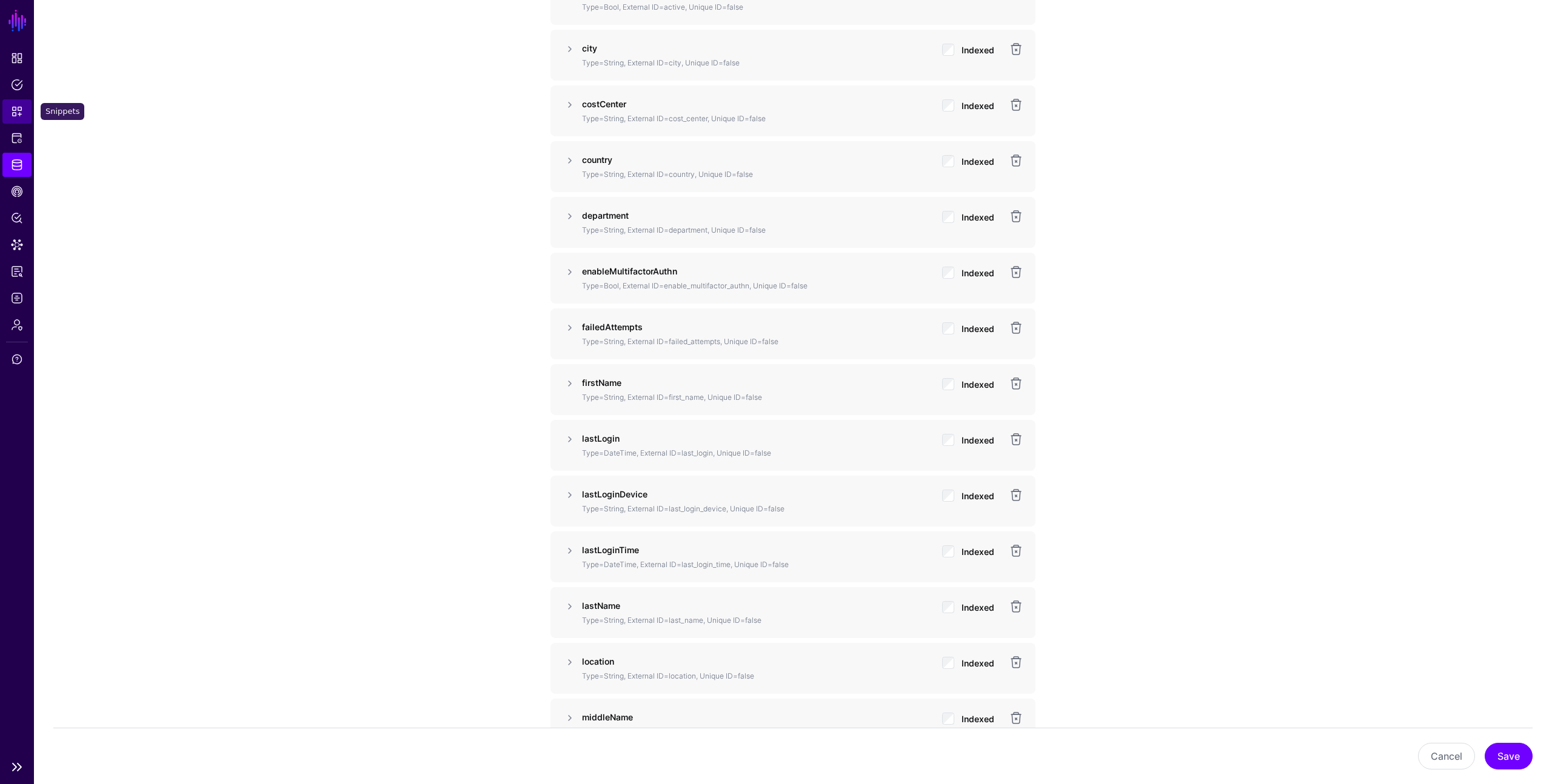
click at [15, 108] on span "Snippets" at bounding box center [17, 111] width 12 height 12
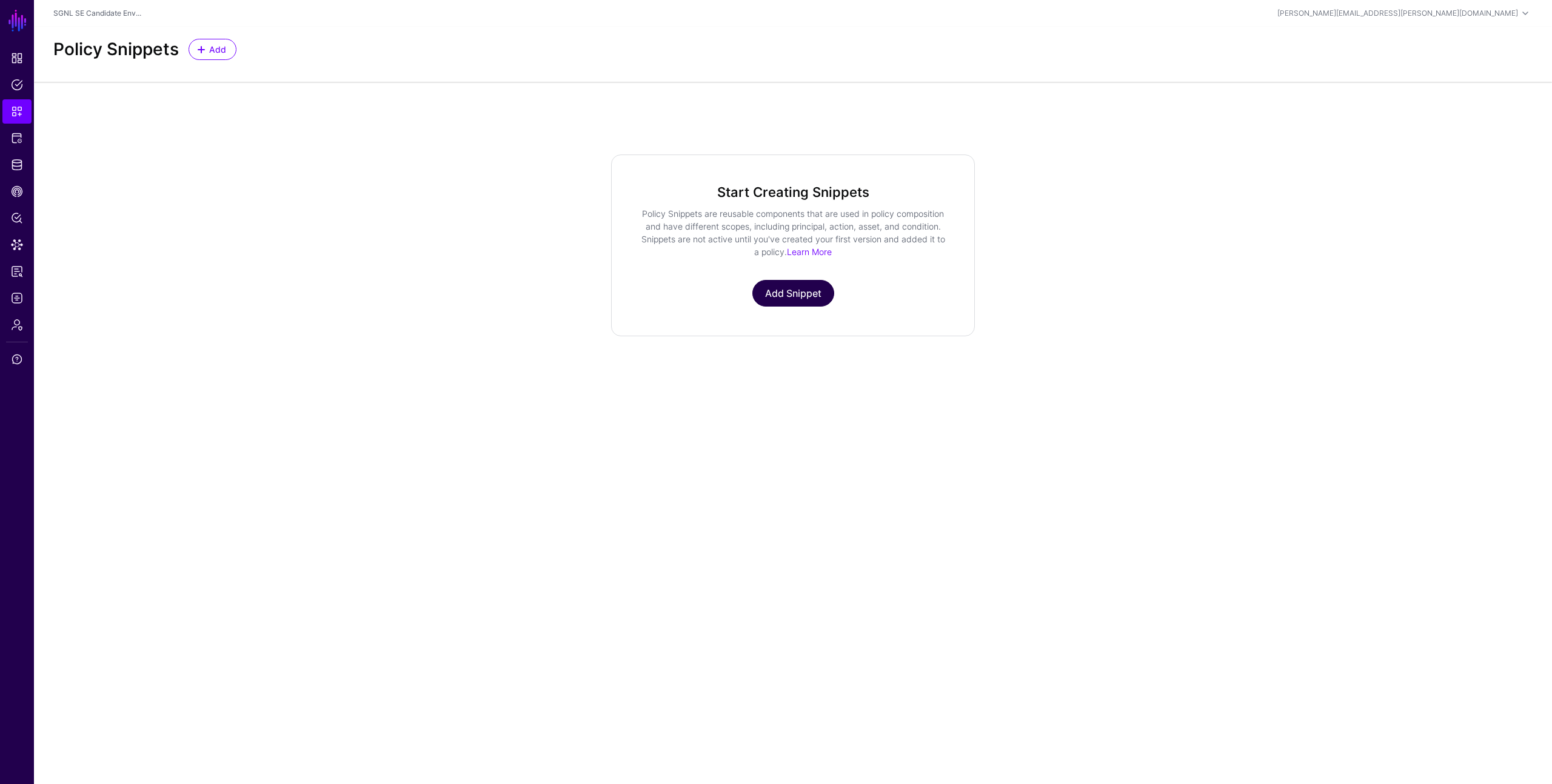
click at [785, 289] on link "Add Snippet" at bounding box center [793, 293] width 82 height 27
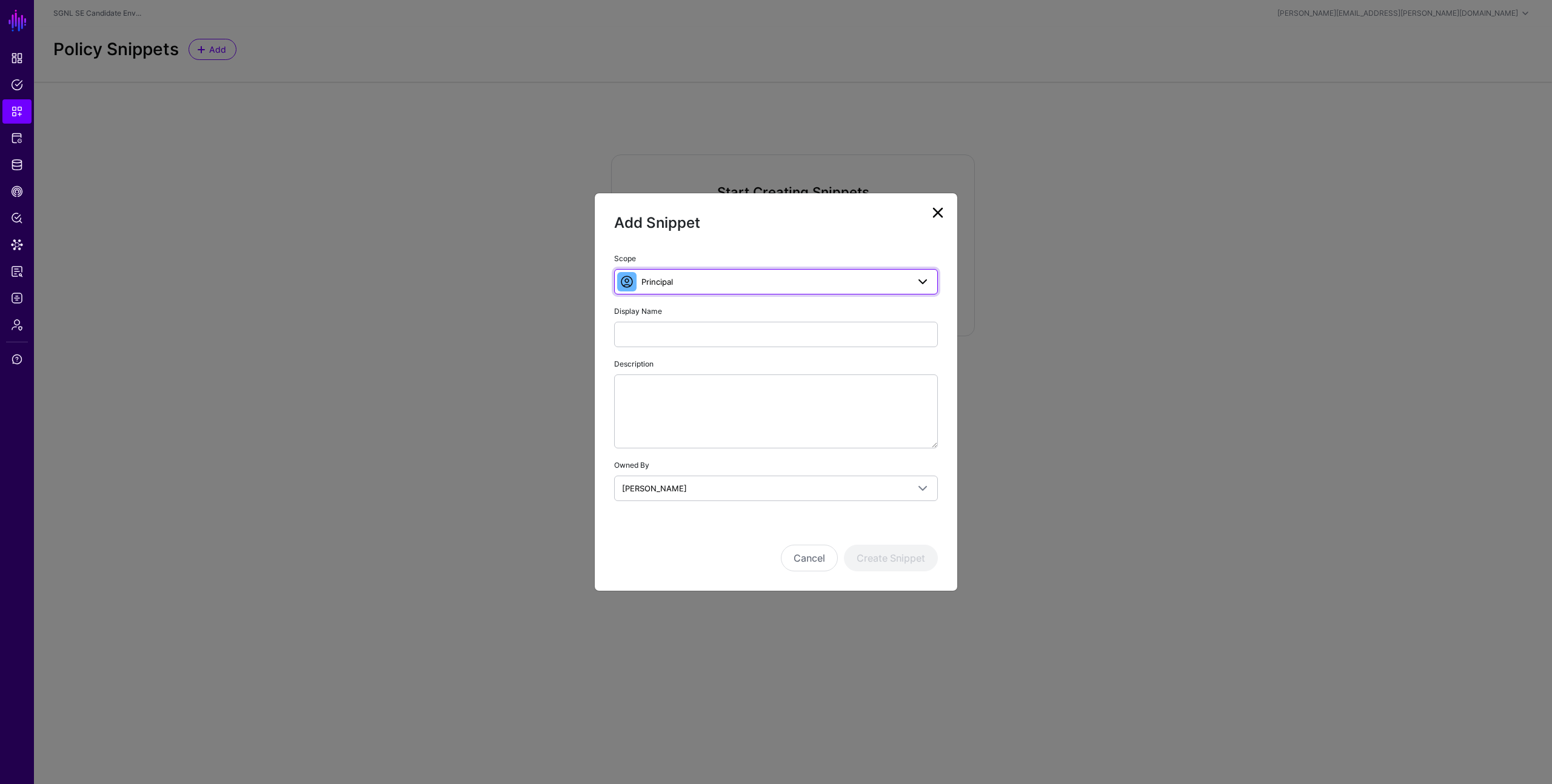
click at [812, 285] on span "Principal" at bounding box center [775, 282] width 267 height 13
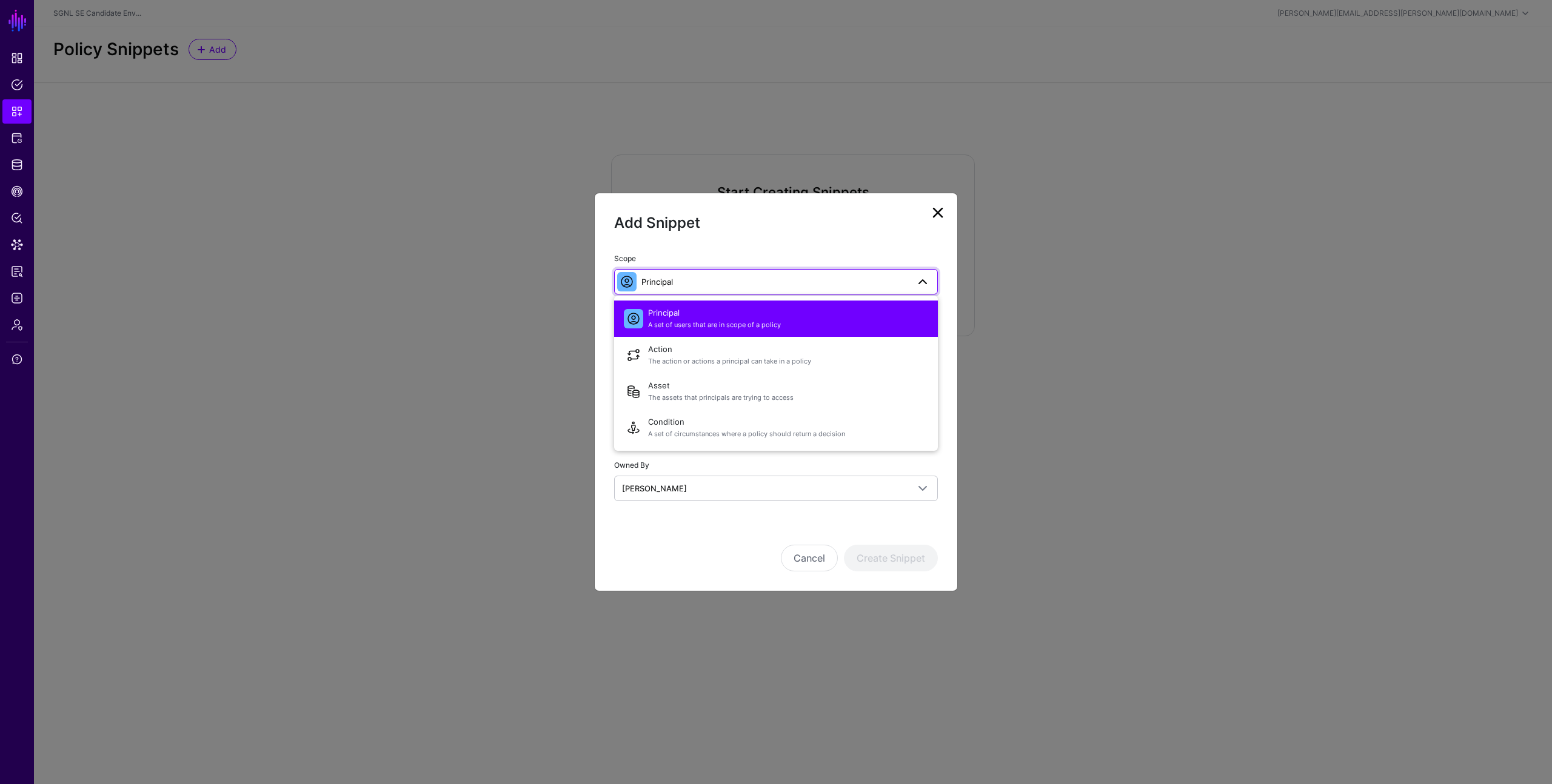
click at [1044, 268] on ngb-modal-window "Add Snippet Scope Principal Principal A set of users that are in scope of a pol…" at bounding box center [776, 392] width 1552 height 784
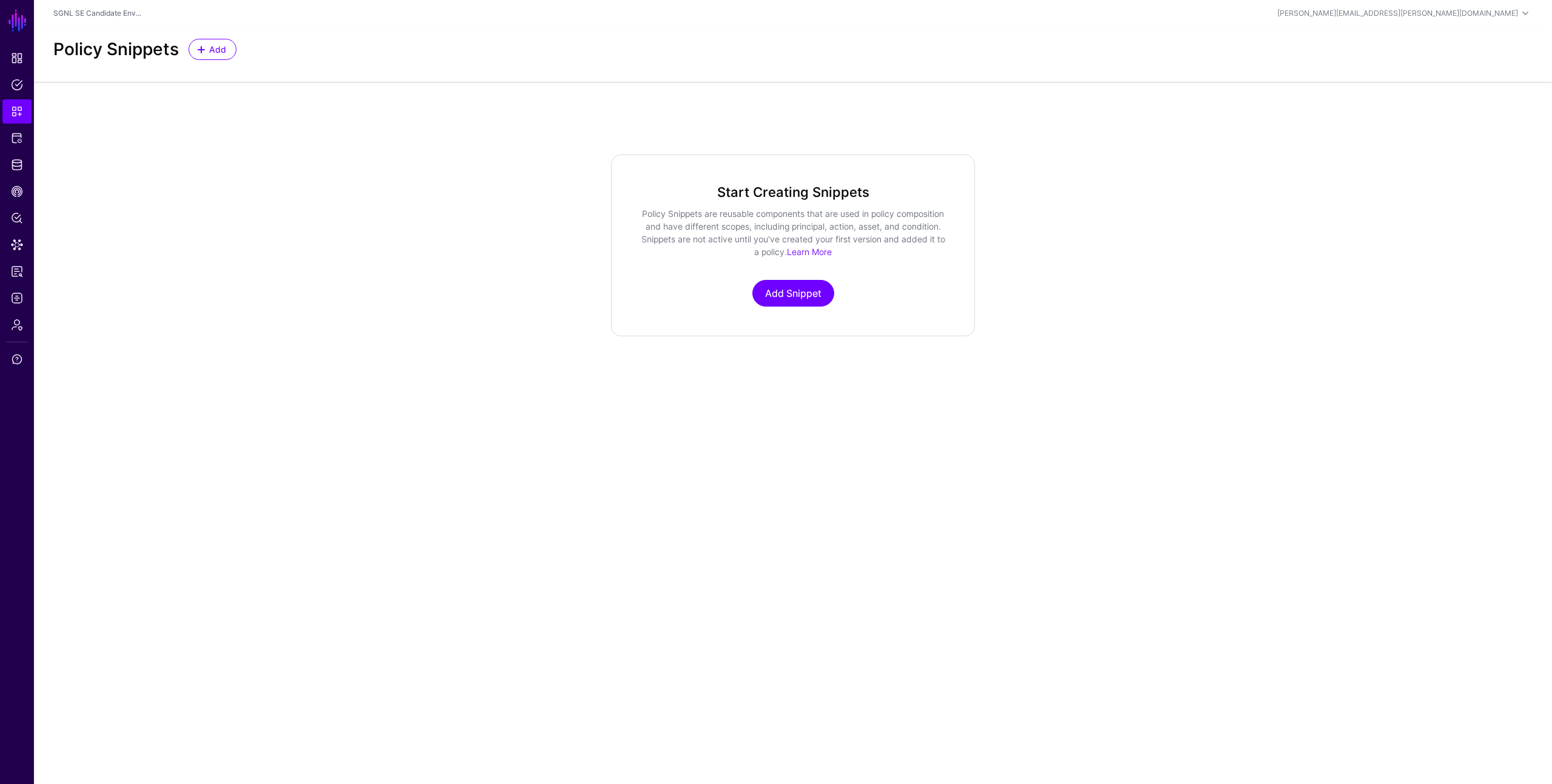
click at [494, 238] on div "Start Creating Snippets Policy Snippets are reusable components that are used i…" at bounding box center [793, 245] width 1518 height 182
